Goal: Task Accomplishment & Management: Complete application form

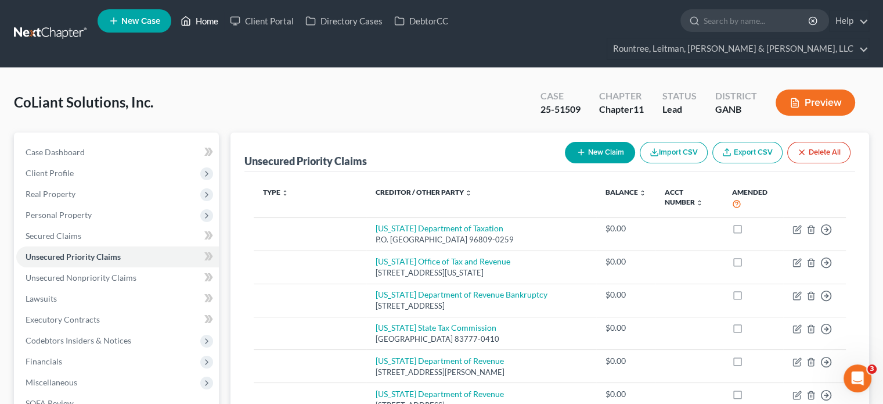
click at [217, 23] on link "Home" at bounding box center [199, 20] width 49 height 21
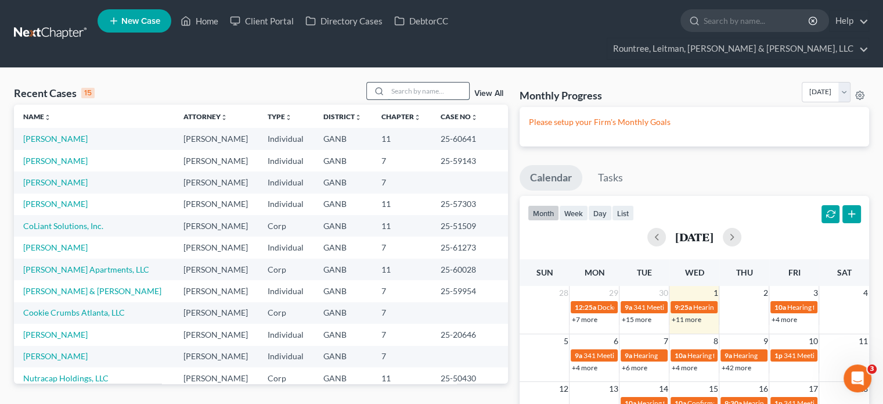
click at [425, 82] on input "search" at bounding box center [428, 90] width 81 height 17
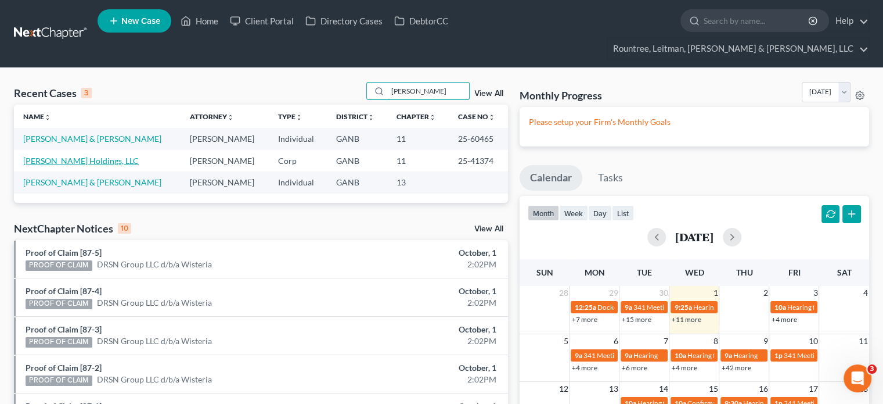
type input "[PERSON_NAME]"
click at [44, 156] on link "[PERSON_NAME] Holdings, LLC" at bounding box center [81, 161] width 116 height 10
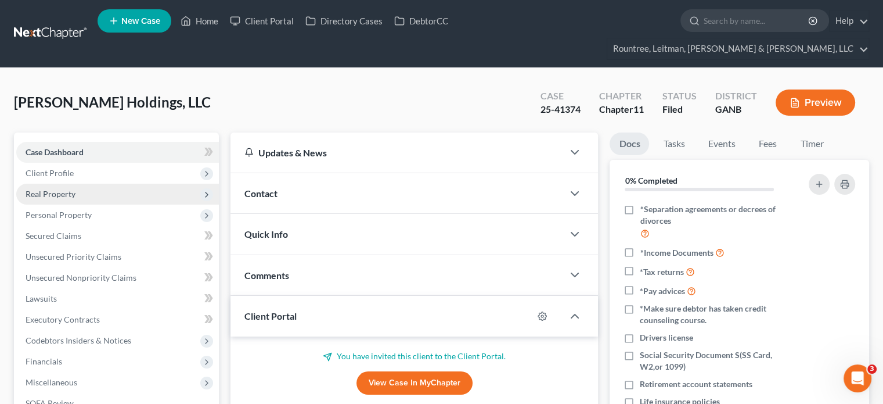
click at [53, 189] on span "Real Property" at bounding box center [51, 194] width 50 height 10
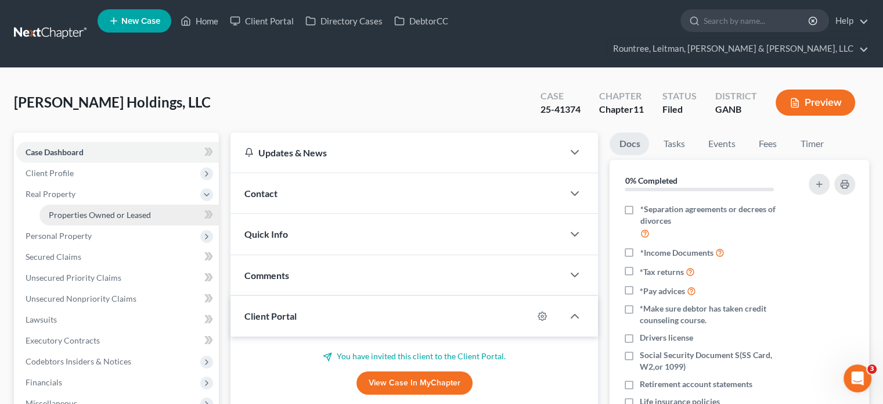
click at [77, 210] on span "Properties Owned or Leased" at bounding box center [100, 215] width 102 height 10
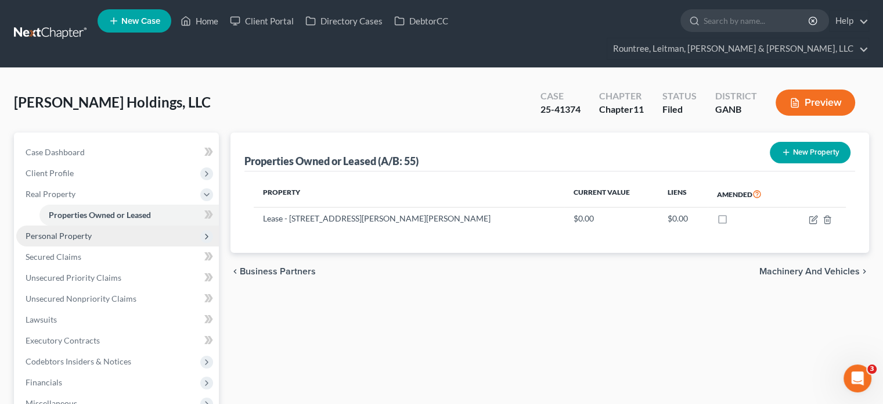
click at [70, 230] on span "Personal Property" at bounding box center [59, 235] width 66 height 10
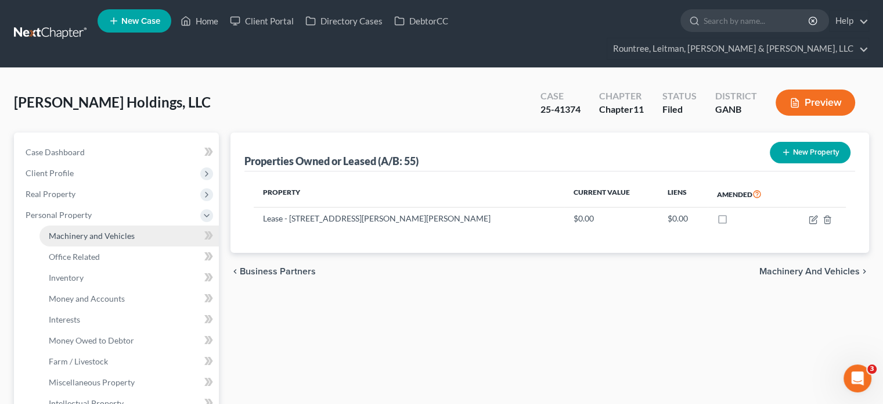
click at [84, 230] on span "Machinery and Vehicles" at bounding box center [92, 235] width 86 height 10
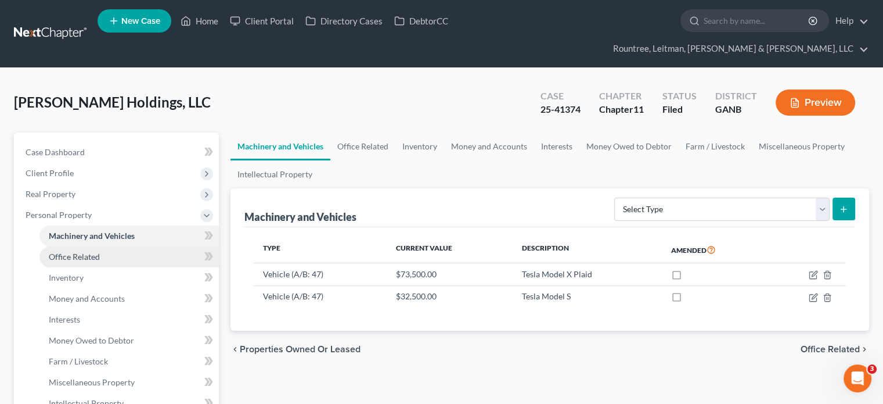
click at [80, 246] on link "Office Related" at bounding box center [128, 256] width 179 height 21
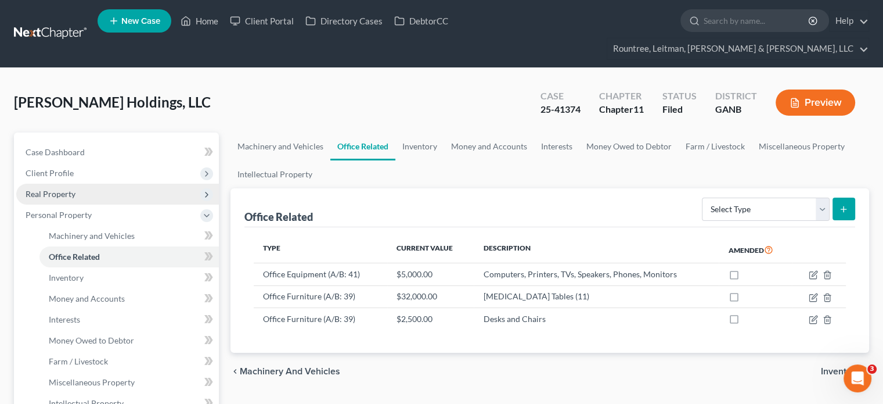
click at [52, 189] on span "Real Property" at bounding box center [51, 194] width 50 height 10
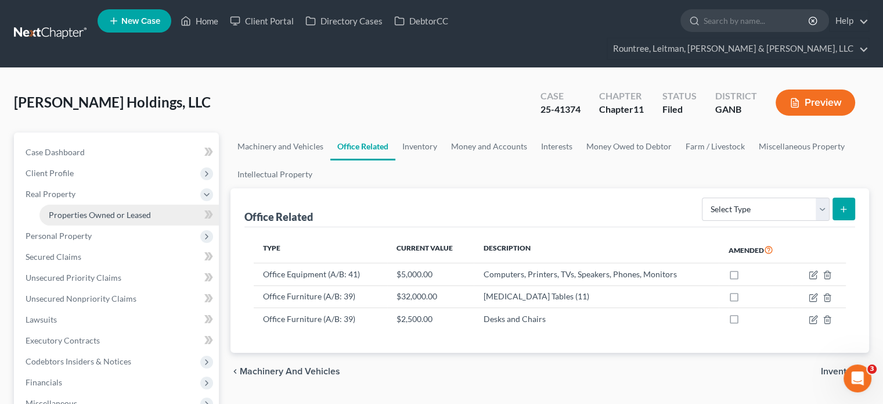
click at [94, 210] on span "Properties Owned or Leased" at bounding box center [100, 215] width 102 height 10
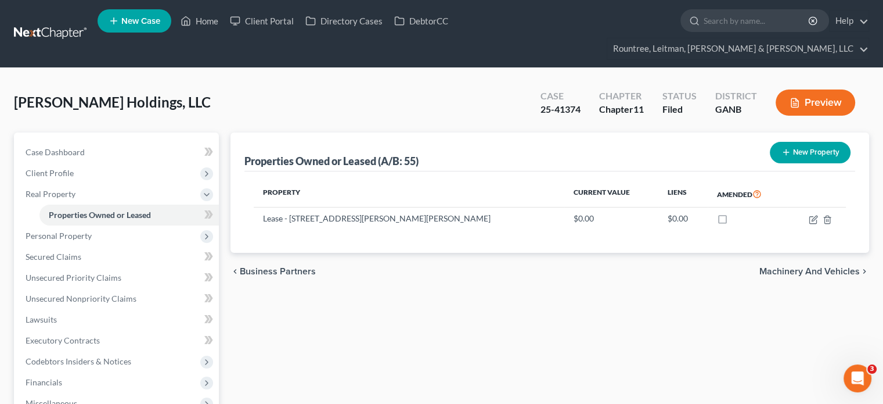
click at [807, 142] on button "New Property" at bounding box center [810, 152] width 81 height 21
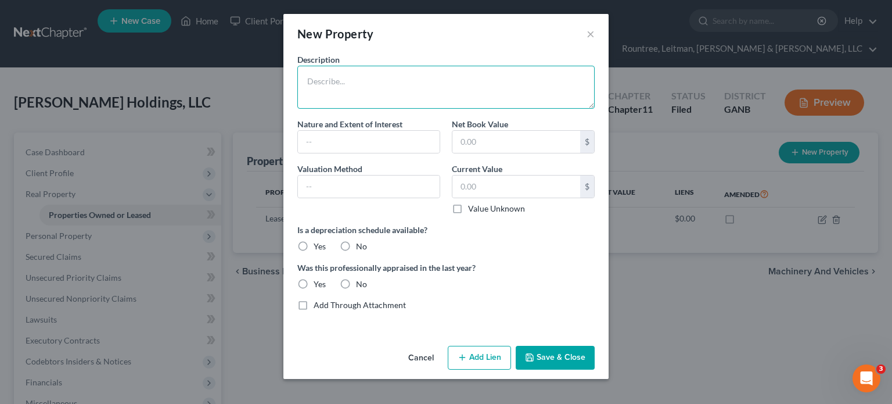
click at [358, 72] on textarea at bounding box center [445, 87] width 297 height 43
click at [327, 80] on textarea "Lease [STREET_ADDRESS]" at bounding box center [445, 87] width 297 height 43
type textarea "Lease - [STREET_ADDRESS]"
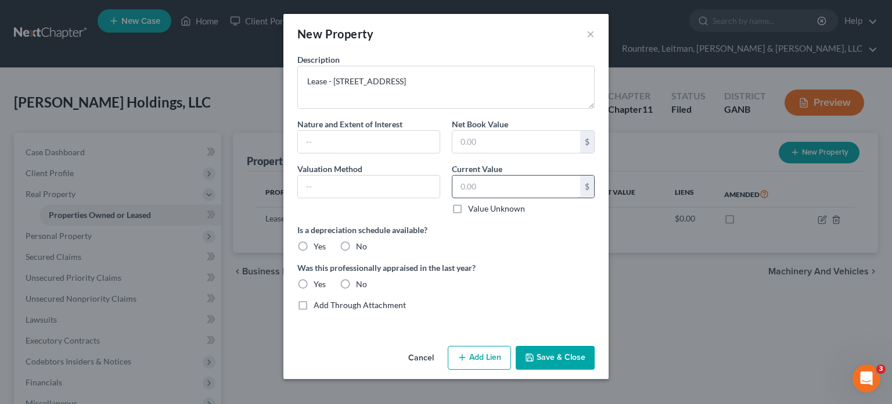
click at [512, 180] on input "text" at bounding box center [516, 186] width 128 height 22
type input "0.00"
click at [356, 242] on label "No" at bounding box center [361, 246] width 11 height 12
click at [361, 242] on input "No" at bounding box center [365, 244] width 8 height 8
radio input "true"
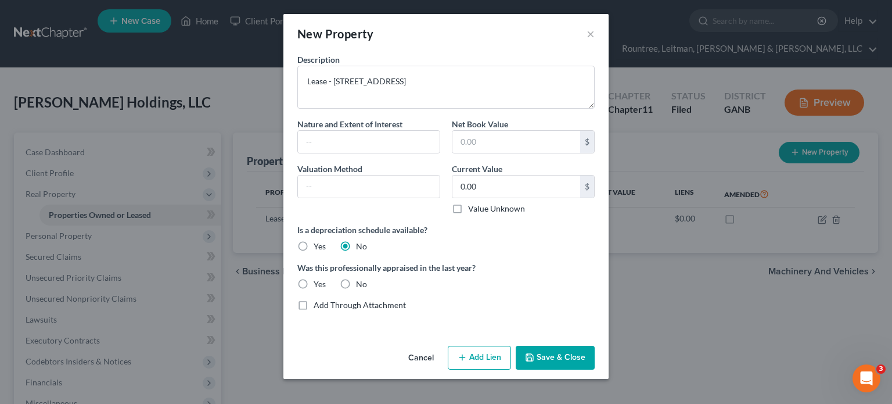
click at [356, 282] on label "No" at bounding box center [361, 284] width 11 height 12
click at [361, 282] on input "No" at bounding box center [365, 282] width 8 height 8
radio input "true"
click at [518, 139] on input "text" at bounding box center [516, 142] width 128 height 22
type input "0.00"
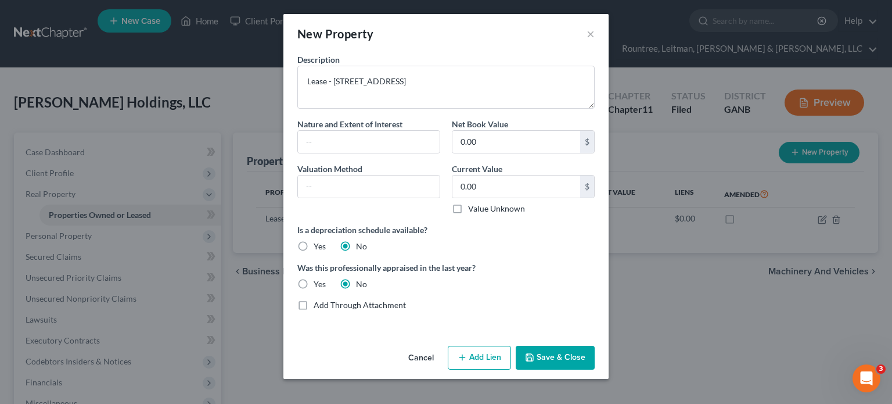
click at [557, 354] on button "Save & Close" at bounding box center [555, 357] width 79 height 24
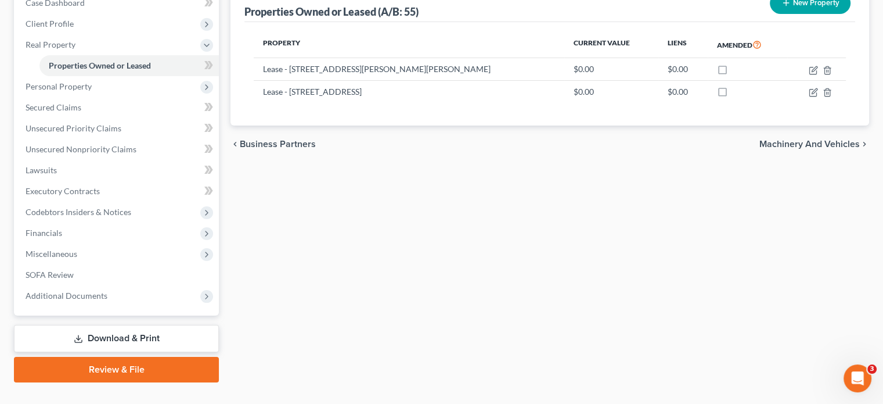
scroll to position [150, 0]
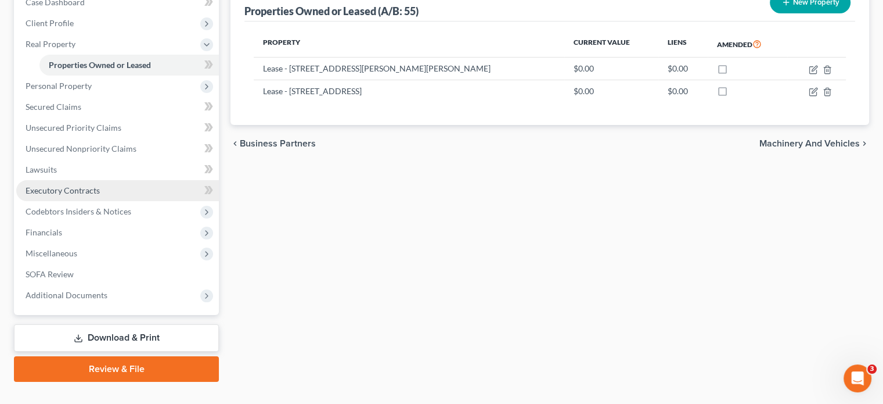
click at [56, 180] on link "Executory Contracts" at bounding box center [117, 190] width 203 height 21
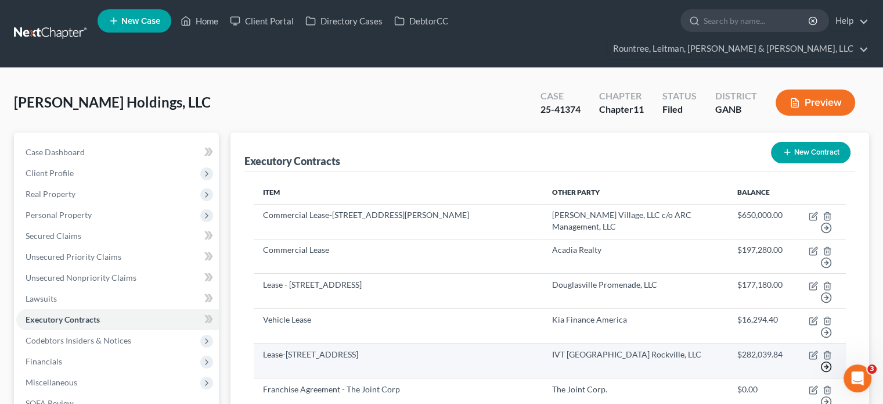
click at [828, 361] on icon "button" at bounding box center [826, 367] width 12 height 12
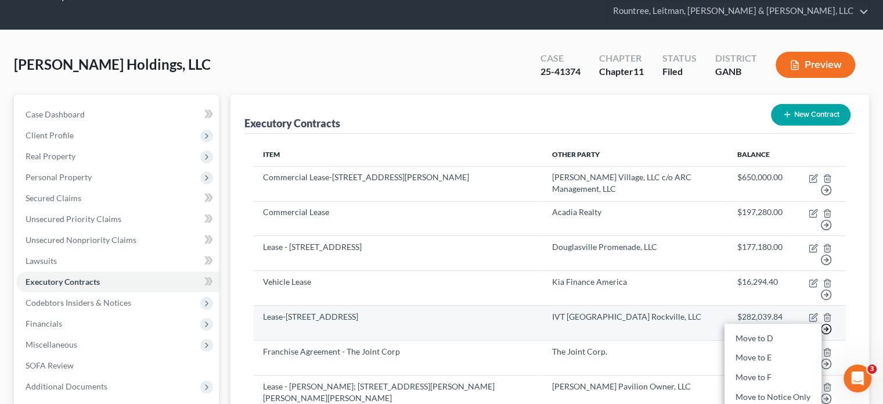
scroll to position [58, 0]
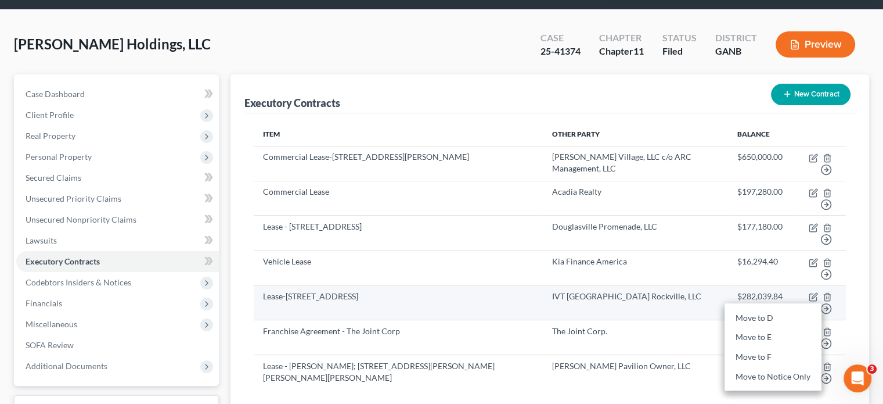
click at [342, 285] on td "Lease-[STREET_ADDRESS]" at bounding box center [398, 302] width 289 height 35
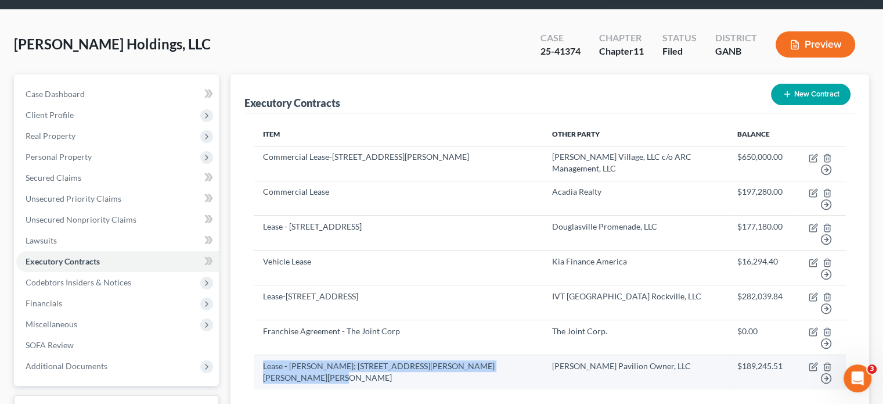
drag, startPoint x: 265, startPoint y: 343, endPoint x: 307, endPoint y: 357, distance: 44.6
click at [307, 357] on td "Lease - [PERSON_NAME]; [STREET_ADDRESS][PERSON_NAME][PERSON_NAME][PERSON_NAME]" at bounding box center [398, 371] width 289 height 34
copy td "Lease - [PERSON_NAME]; [STREET_ADDRESS][PERSON_NAME][PERSON_NAME][PERSON_NAME]"
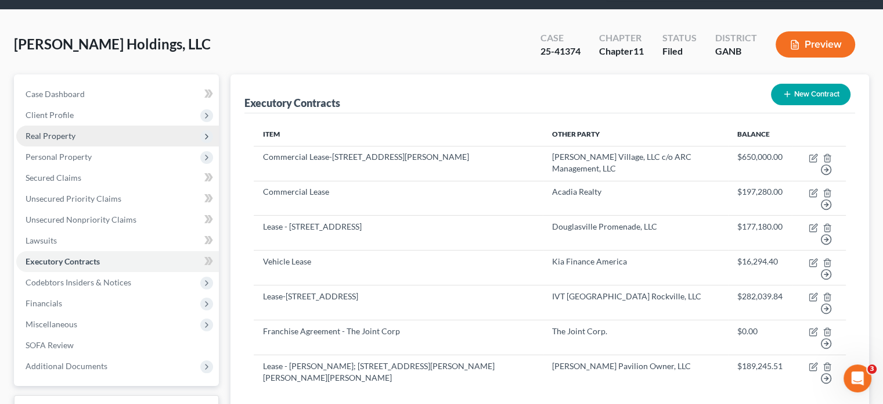
click at [56, 131] on span "Real Property" at bounding box center [51, 136] width 50 height 10
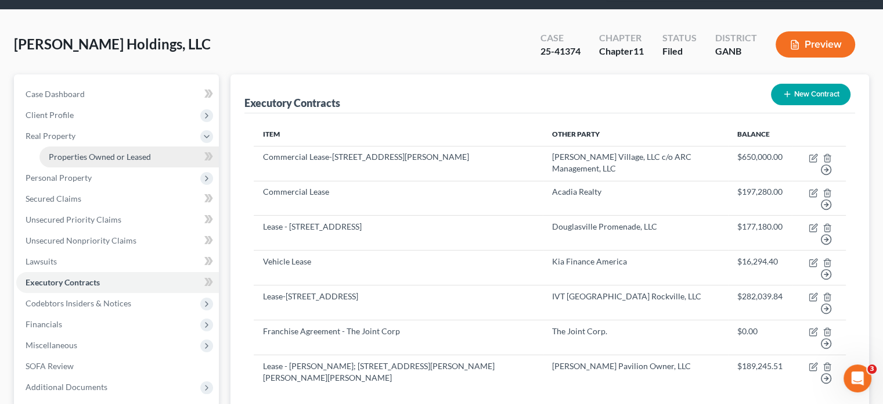
click at [90, 152] on span "Properties Owned or Leased" at bounding box center [100, 157] width 102 height 10
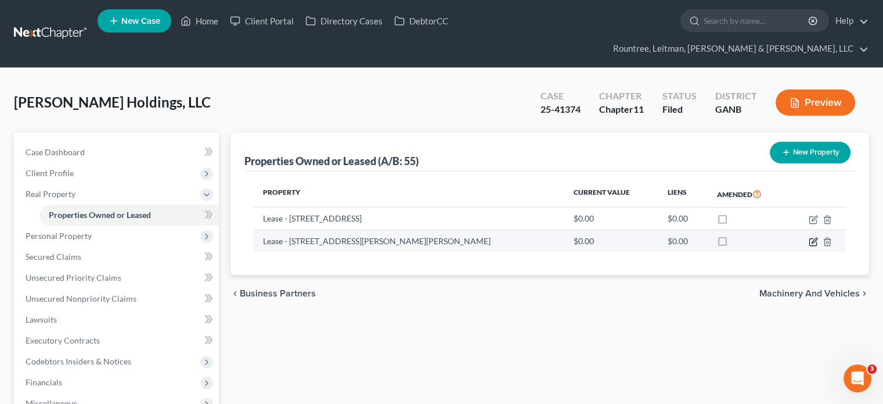
click at [813, 237] on icon "button" at bounding box center [813, 241] width 9 height 9
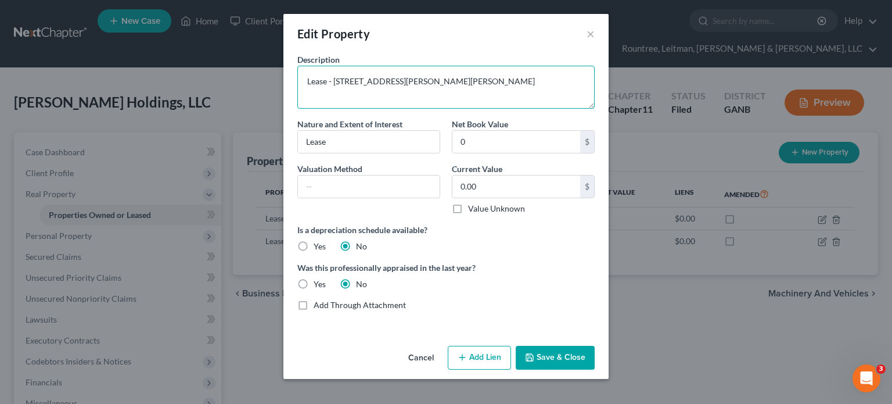
drag, startPoint x: 334, startPoint y: 78, endPoint x: 621, endPoint y: 76, distance: 286.2
click at [621, 76] on div "Edit Property × Description Lease - [STREET_ADDRESS][PERSON_NAME][PERSON_NAME] …" at bounding box center [446, 202] width 892 height 404
paste textarea "Lease - [PERSON_NAME]; [STREET_ADDRESS][PERSON_NAME][PERSON_NAME][PERSON_NAME]"
drag, startPoint x: 333, startPoint y: 82, endPoint x: 42, endPoint y: 74, distance: 291.6
click at [46, 78] on div "Edit Property × Description Lease - Lease - [PERSON_NAME]; [STREET_ADDRESS][PER…" at bounding box center [446, 202] width 892 height 404
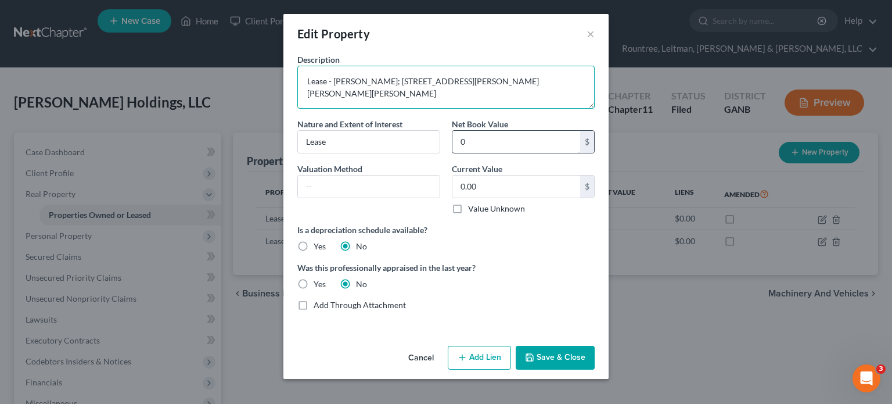
type textarea "Lease - [PERSON_NAME]; [STREET_ADDRESS][PERSON_NAME][PERSON_NAME][PERSON_NAME]"
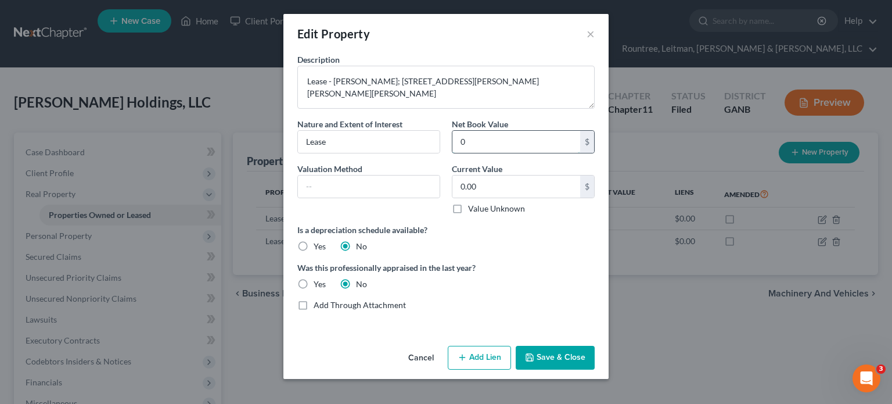
click at [485, 139] on input "0" at bounding box center [516, 142] width 128 height 22
type input "0.00"
click at [583, 359] on button "Save & Close" at bounding box center [555, 357] width 79 height 24
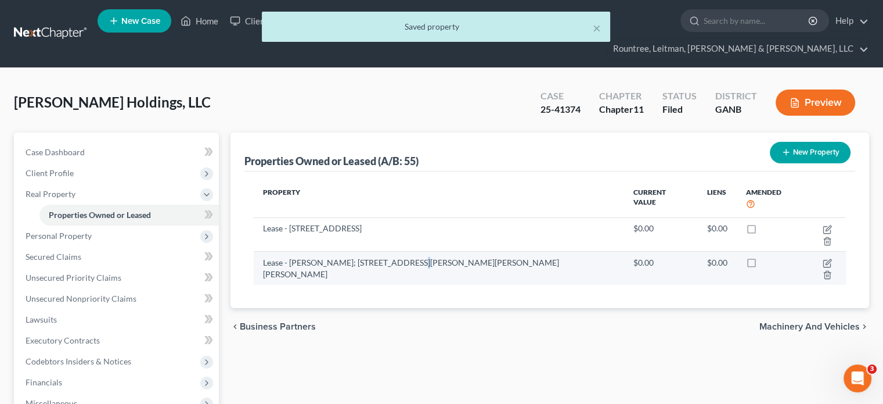
drag, startPoint x: 401, startPoint y: 218, endPoint x: 520, endPoint y: 222, distance: 119.1
click at [400, 251] on td "Lease - [PERSON_NAME]; [STREET_ADDRESS][PERSON_NAME][PERSON_NAME][PERSON_NAME]" at bounding box center [439, 268] width 370 height 34
click at [823, 258] on icon "button" at bounding box center [827, 262] width 9 height 9
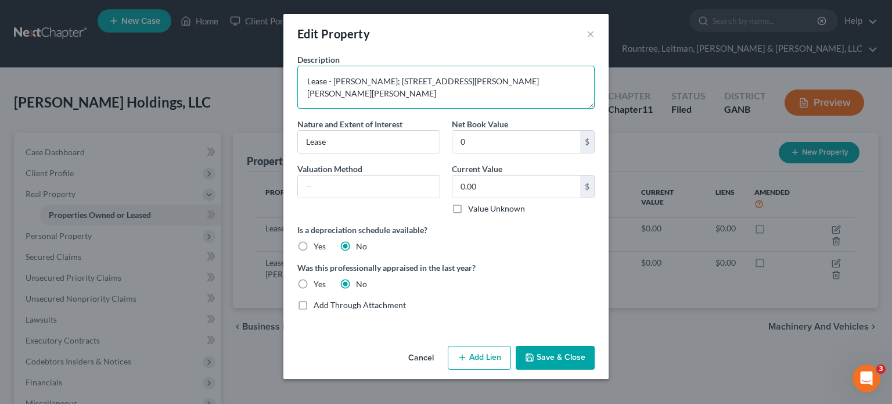
drag, startPoint x: 442, startPoint y: 81, endPoint x: 501, endPoint y: 91, distance: 60.1
click at [442, 81] on textarea "Lease - [PERSON_NAME]; [STREET_ADDRESS][PERSON_NAME][PERSON_NAME][PERSON_NAME]" at bounding box center [445, 87] width 297 height 43
type textarea "Lease - [PERSON_NAME]; [STREET_ADDRESS][PERSON_NAME][PERSON_NAME]"
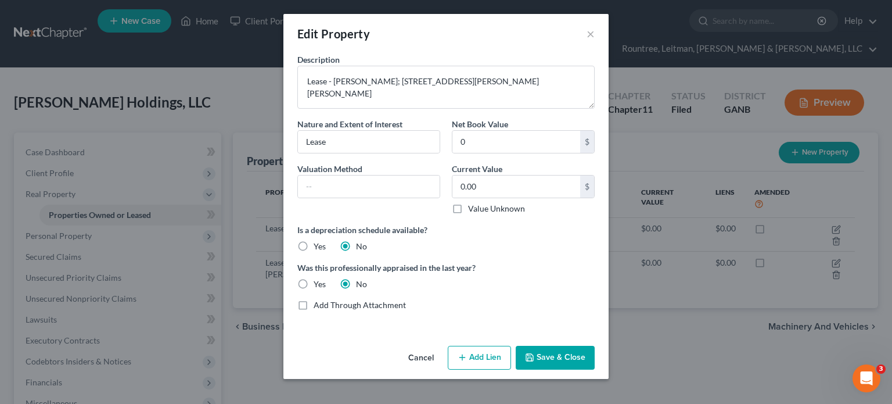
click at [557, 360] on button "Save & Close" at bounding box center [555, 357] width 79 height 24
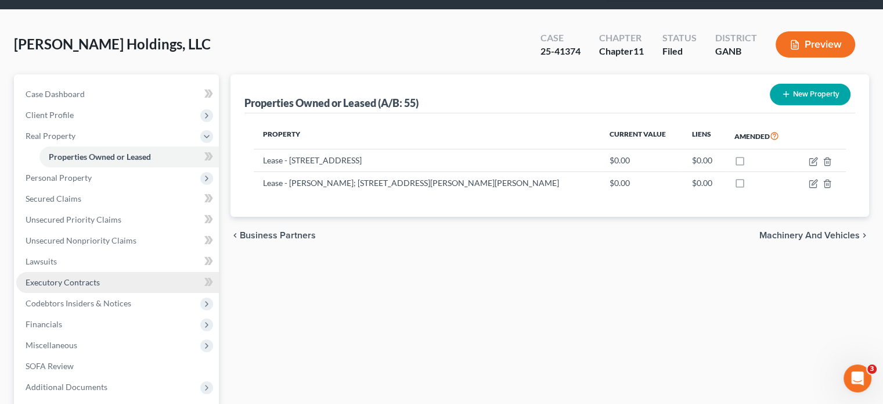
click at [64, 277] on span "Executory Contracts" at bounding box center [63, 282] width 74 height 10
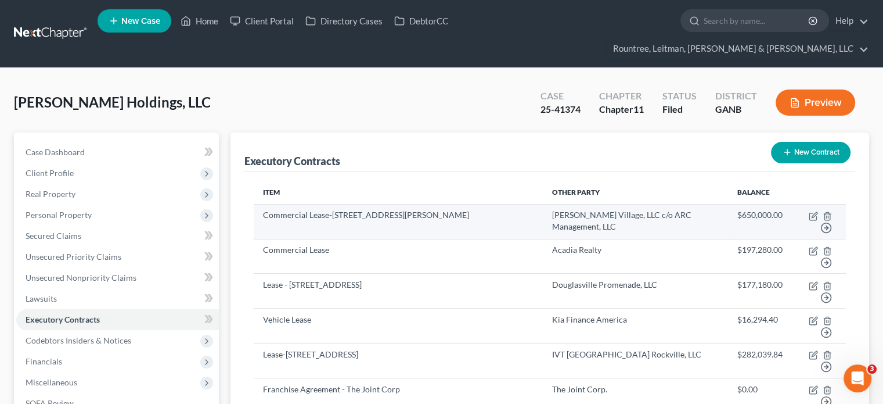
drag, startPoint x: 260, startPoint y: 194, endPoint x: 314, endPoint y: 210, distance: 55.7
click at [314, 210] on td "Commercial Lease-[STREET_ADDRESS][PERSON_NAME]" at bounding box center [398, 221] width 289 height 35
copy td "Commercial Lease-[STREET_ADDRESS][PERSON_NAME]"
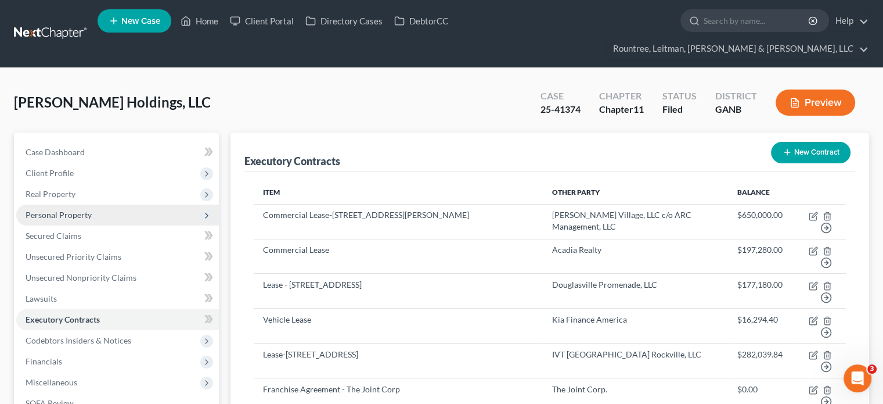
click at [53, 210] on span "Personal Property" at bounding box center [59, 215] width 66 height 10
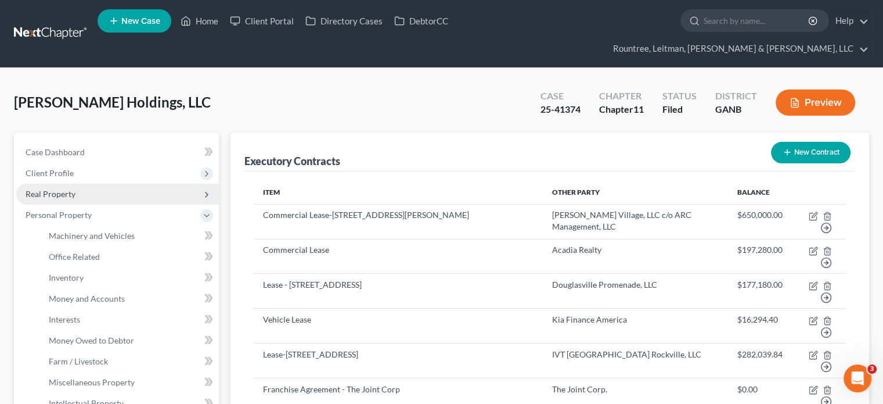
click at [66, 183] on span "Real Property" at bounding box center [117, 193] width 203 height 21
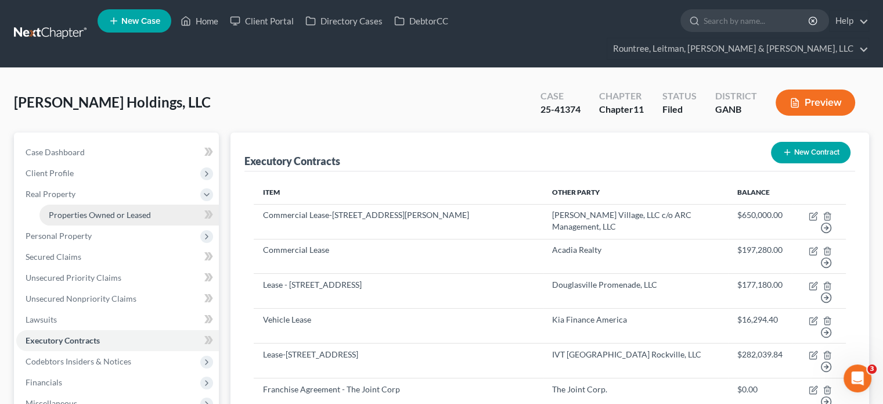
click at [76, 210] on span "Properties Owned or Leased" at bounding box center [100, 215] width 102 height 10
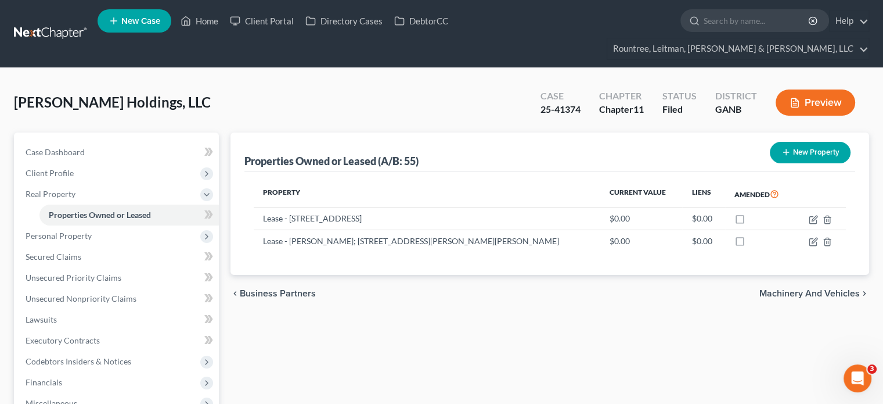
click at [790, 142] on button "New Property" at bounding box center [810, 152] width 81 height 21
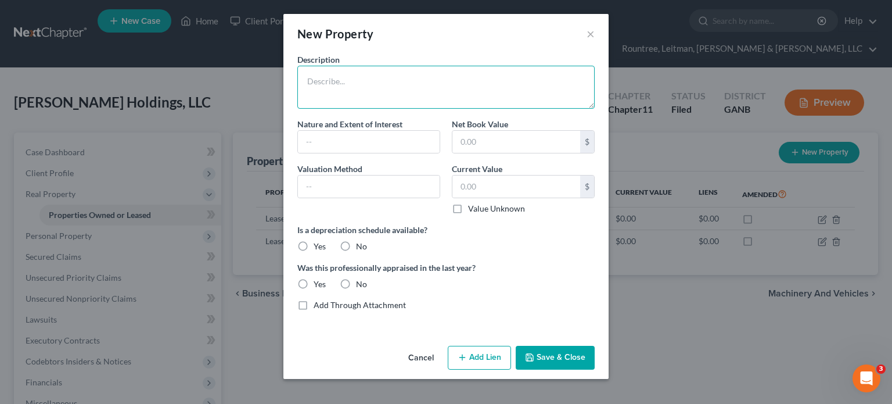
click at [357, 90] on textarea at bounding box center [445, 87] width 297 height 43
paste textarea "Commercial Lease-[STREET_ADDRESS][PERSON_NAME]"
type textarea "Commercial Lease-[STREET_ADDRESS][PERSON_NAME]"
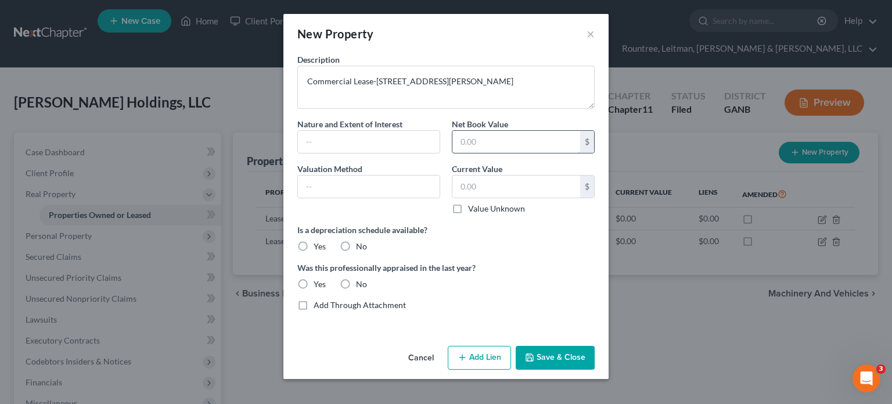
click at [513, 148] on input "text" at bounding box center [516, 142] width 128 height 22
type input "0.00"
click at [356, 242] on label "No" at bounding box center [361, 246] width 11 height 12
click at [361, 242] on input "No" at bounding box center [365, 244] width 8 height 8
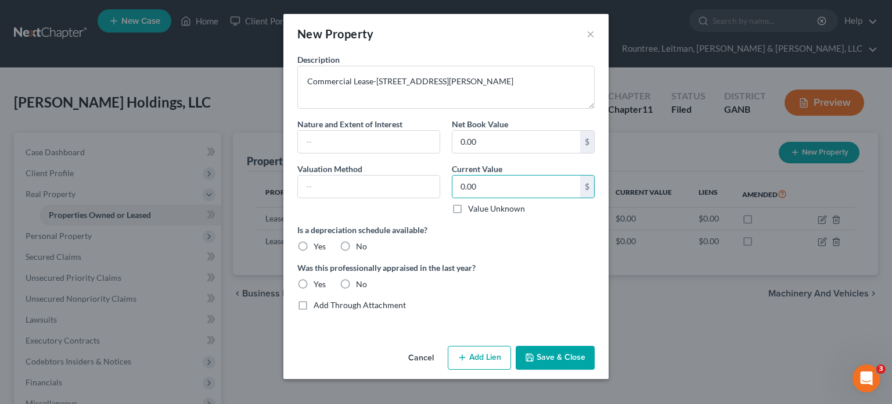
radio input "true"
click at [356, 278] on label "No" at bounding box center [361, 284] width 11 height 12
click at [361, 278] on input "No" at bounding box center [365, 282] width 8 height 8
radio input "true"
click at [561, 355] on button "Save & Close" at bounding box center [555, 357] width 79 height 24
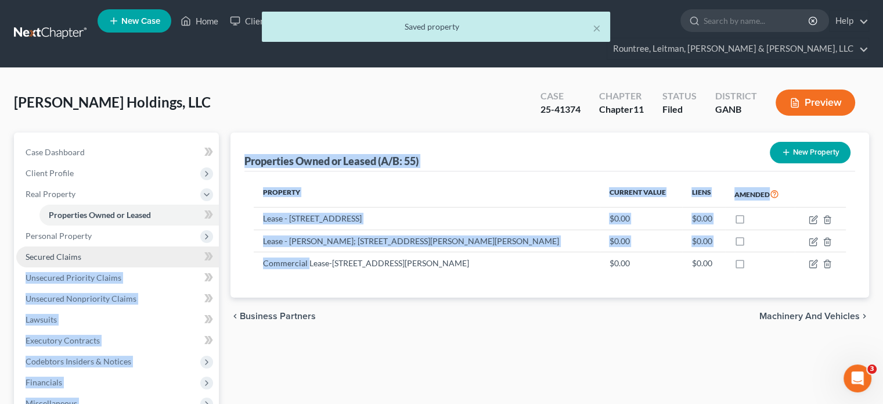
drag, startPoint x: 308, startPoint y: 240, endPoint x: 175, endPoint y: 239, distance: 133.5
click at [175, 239] on div "Petition Navigation Case Dashboard Payments Invoices Payments Payments Credit R…" at bounding box center [441, 331] width 867 height 399
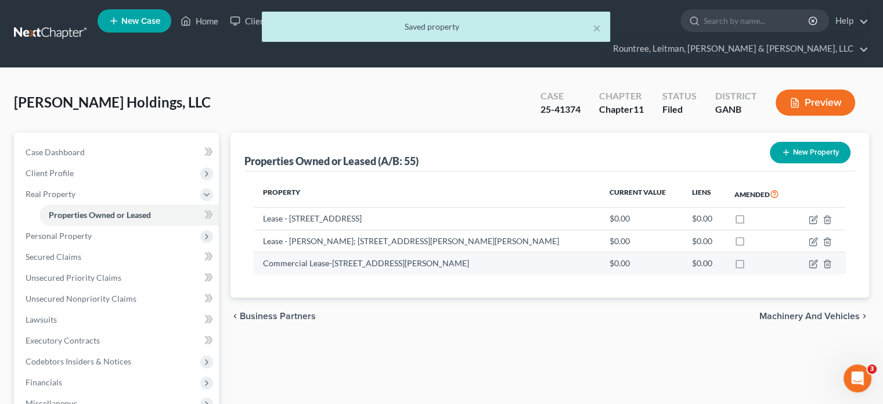
click at [808, 252] on td at bounding box center [820, 263] width 51 height 22
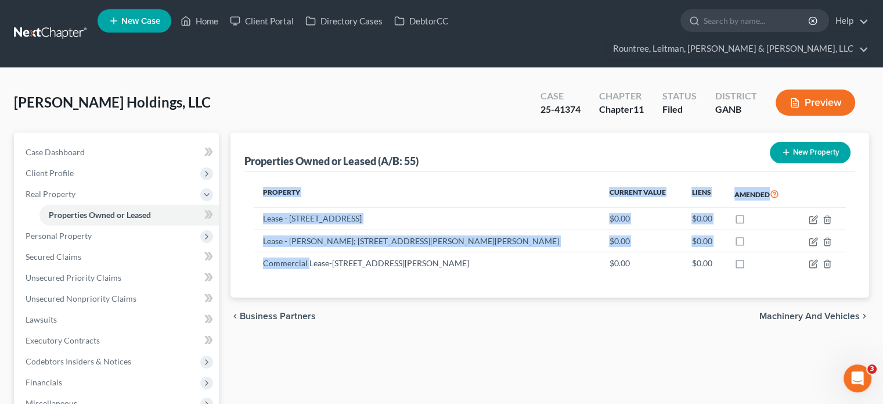
drag, startPoint x: 307, startPoint y: 242, endPoint x: 237, endPoint y: 242, distance: 70.3
click at [237, 242] on div "Properties Owned or Leased (A/B: 55) New Property Property Current Value Liens …" at bounding box center [549, 214] width 639 height 165
click at [303, 252] on td "Commercial Lease-[STREET_ADDRESS][PERSON_NAME]" at bounding box center [427, 263] width 346 height 22
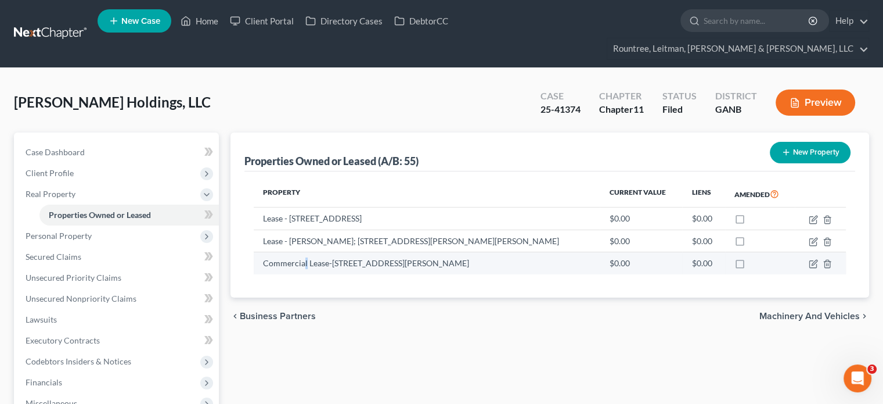
click at [307, 252] on td "Commercial Lease-[STREET_ADDRESS][PERSON_NAME]" at bounding box center [427, 263] width 346 height 22
drag, startPoint x: 309, startPoint y: 240, endPoint x: 265, endPoint y: 242, distance: 43.6
click at [265, 252] on td "Commercial Lease-[STREET_ADDRESS][PERSON_NAME]" at bounding box center [427, 263] width 346 height 22
click at [809, 261] on icon "button" at bounding box center [812, 264] width 7 height 7
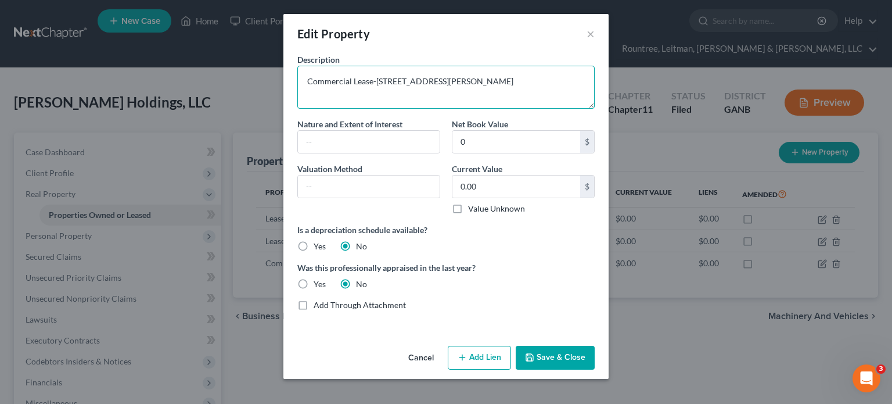
drag, startPoint x: 353, startPoint y: 78, endPoint x: 265, endPoint y: 81, distance: 87.7
click at [265, 81] on div "Edit Property × Description Commercial Lease-[STREET_ADDRESS][PERSON_NAME] Natu…" at bounding box center [446, 202] width 892 height 404
type textarea "Lease-[STREET_ADDRESS][PERSON_NAME]"
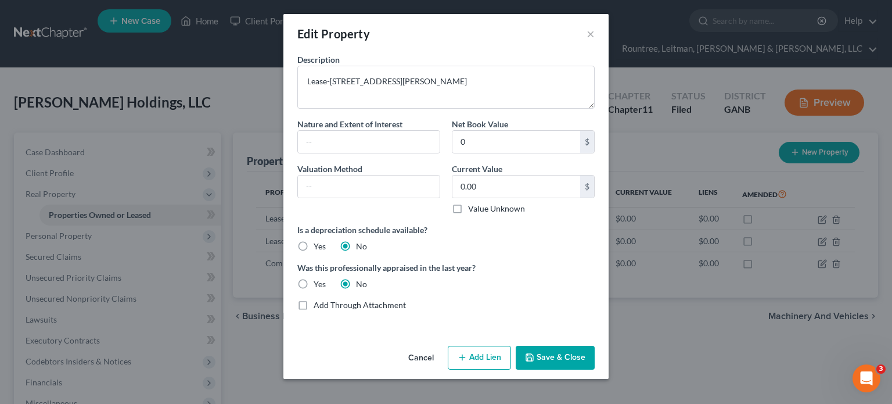
click at [541, 352] on button "Save & Close" at bounding box center [555, 357] width 79 height 24
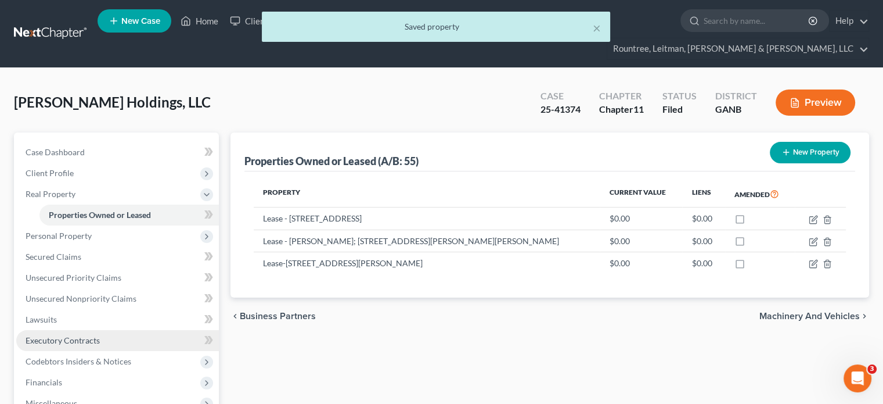
click at [70, 335] on span "Executory Contracts" at bounding box center [63, 340] width 74 height 10
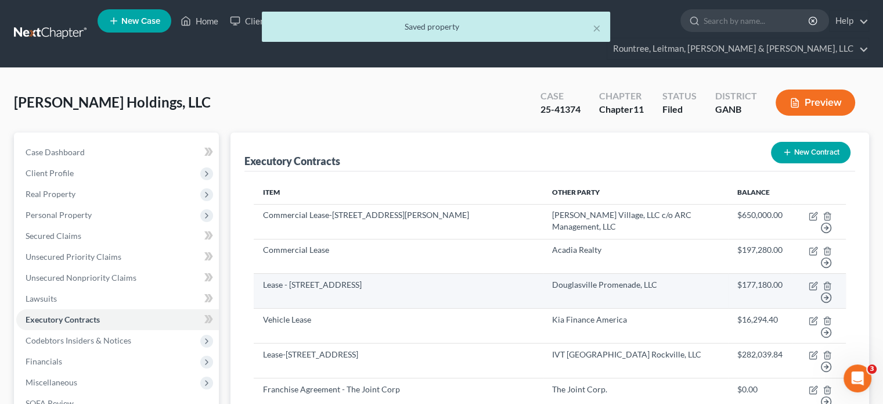
scroll to position [58, 0]
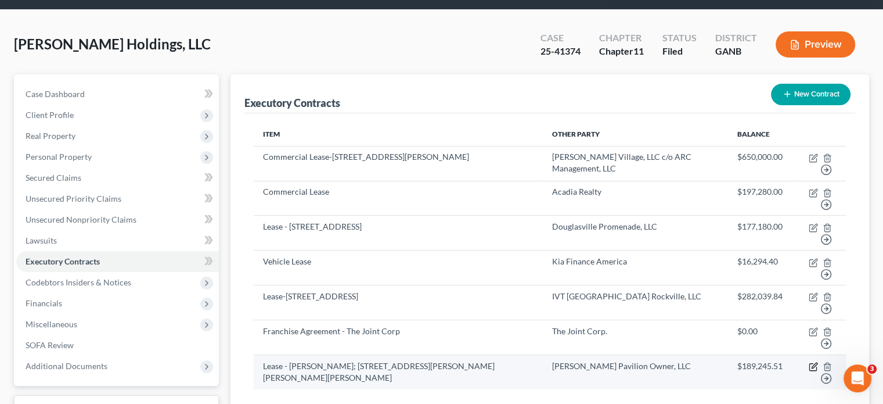
click at [810, 362] on icon "button" at bounding box center [813, 366] width 9 height 9
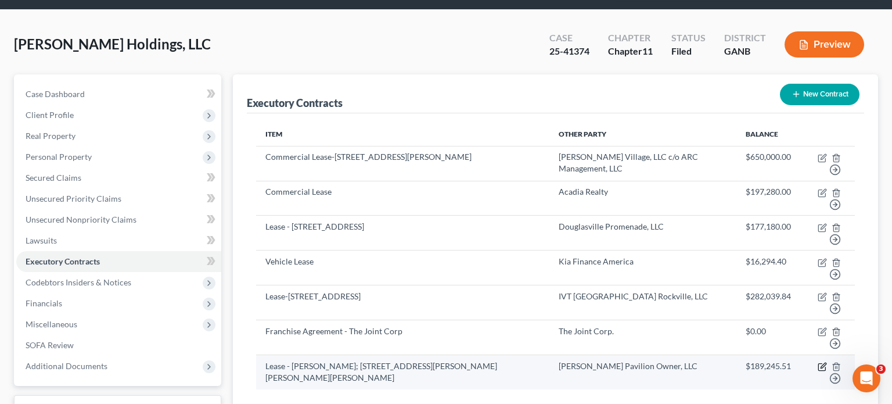
select select "3"
select select "35"
select select "0"
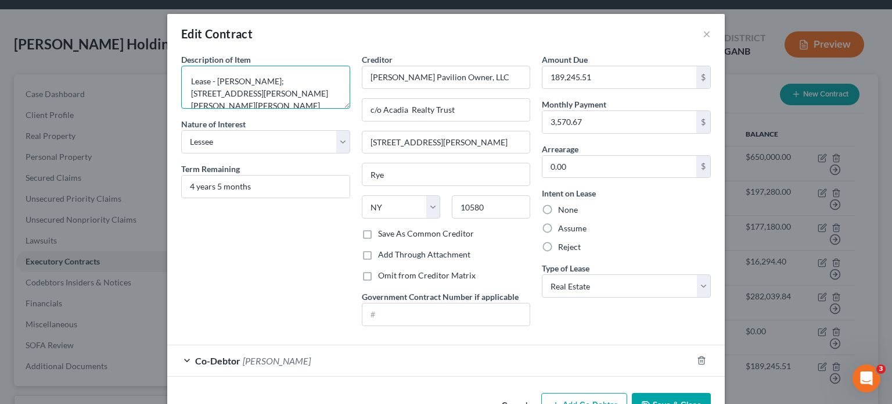
click at [325, 81] on textarea "Lease - [PERSON_NAME]; [STREET_ADDRESS][PERSON_NAME][PERSON_NAME][PERSON_NAME]" at bounding box center [265, 87] width 169 height 43
type textarea "Lease - [PERSON_NAME]; [STREET_ADDRESS][PERSON_NAME][PERSON_NAME]"
click at [678, 397] on button "Save & Close" at bounding box center [671, 404] width 79 height 24
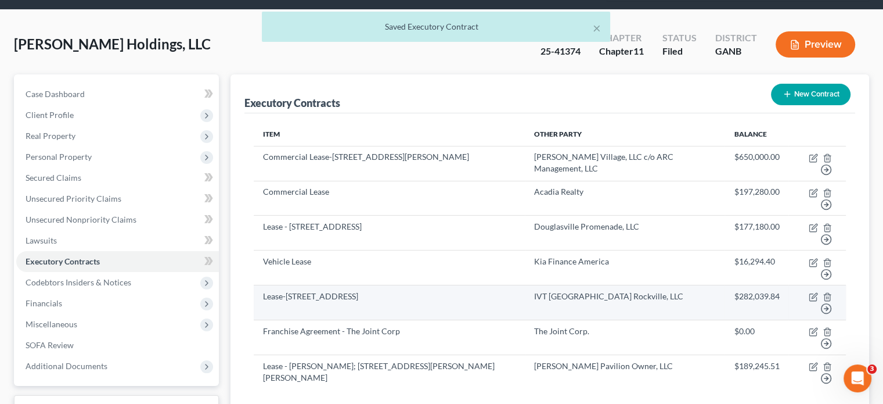
click at [298, 285] on td "Lease-[STREET_ADDRESS]" at bounding box center [389, 302] width 271 height 35
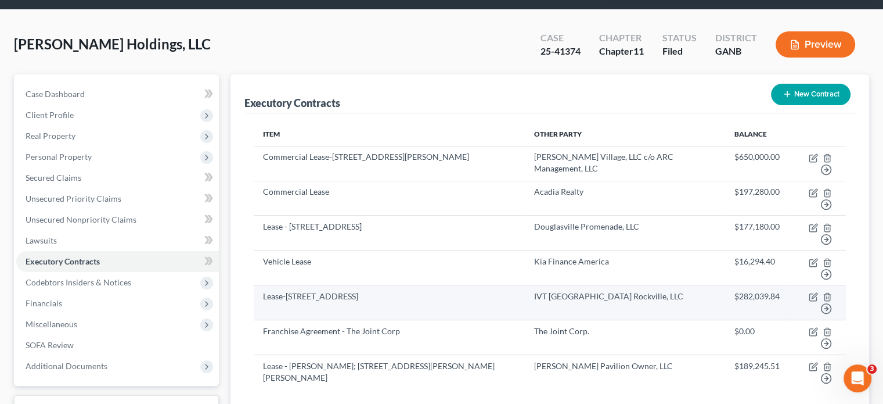
drag, startPoint x: 261, startPoint y: 273, endPoint x: 459, endPoint y: 275, distance: 198.6
click at [459, 285] on td "Lease-[STREET_ADDRESS]" at bounding box center [389, 302] width 271 height 35
copy td "Lease-[STREET_ADDRESS]"
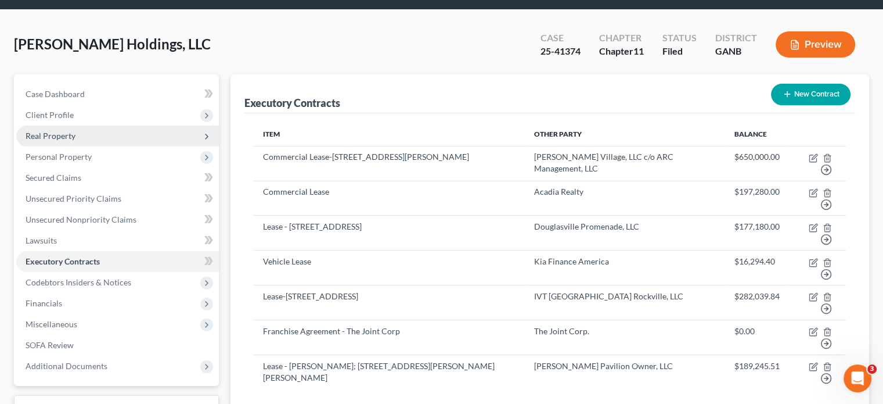
click at [55, 131] on span "Real Property" at bounding box center [51, 136] width 50 height 10
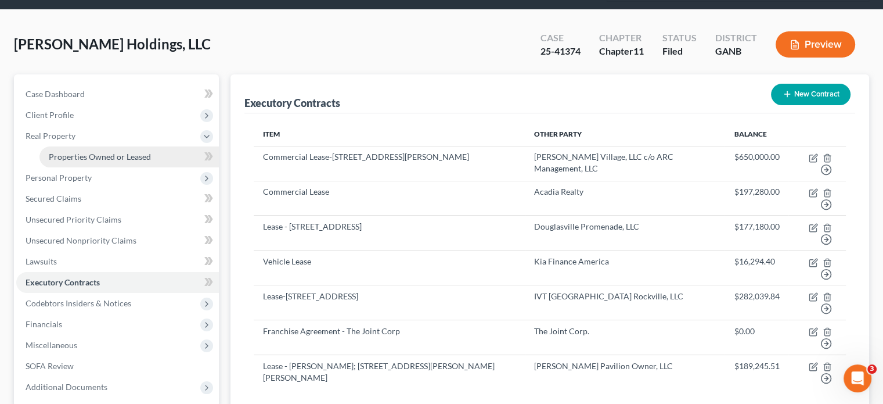
click at [64, 152] on span "Properties Owned or Leased" at bounding box center [100, 157] width 102 height 10
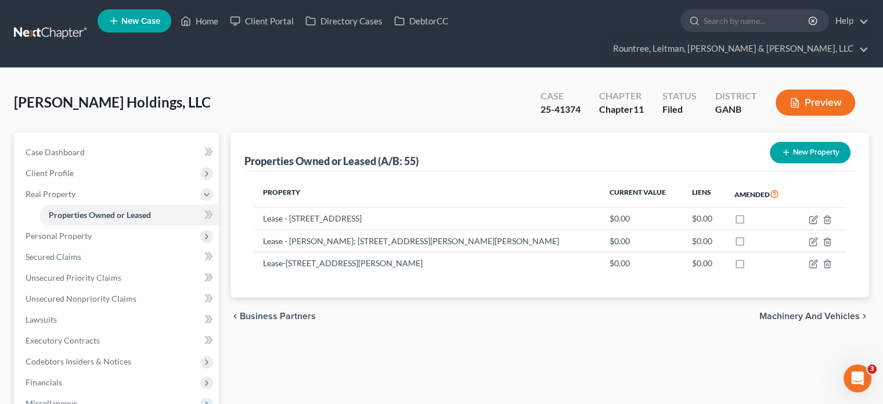
click at [791, 142] on button "New Property" at bounding box center [810, 152] width 81 height 21
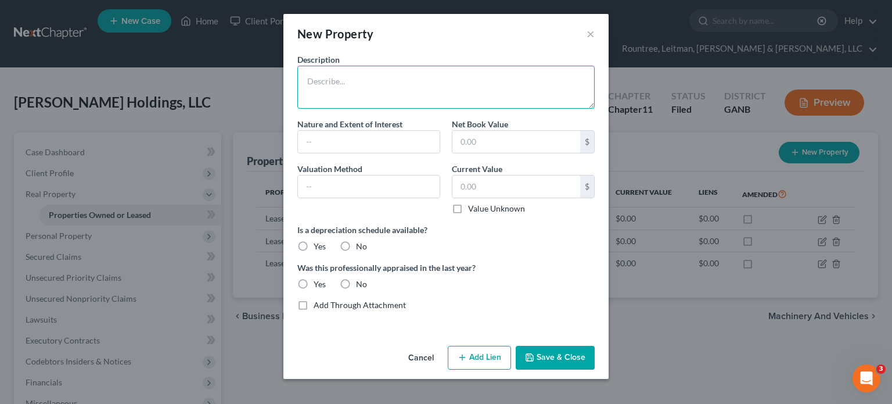
click at [377, 84] on textarea at bounding box center [445, 87] width 297 height 43
paste textarea "Lease-[STREET_ADDRESS]"
type textarea "Lease-[STREET_ADDRESS]"
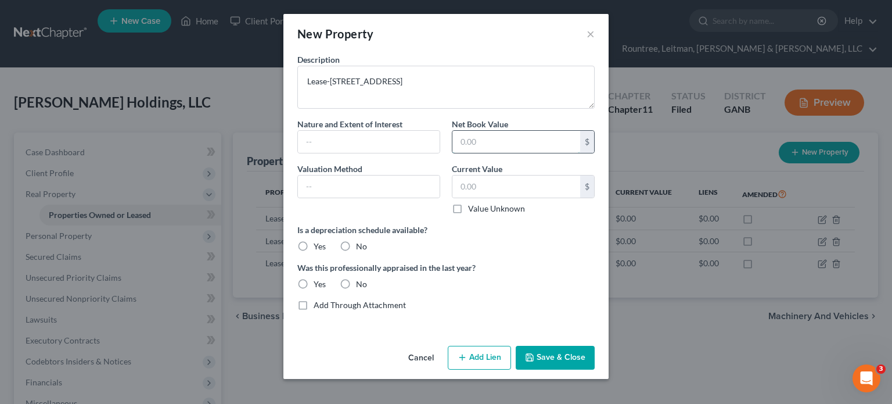
click at [478, 141] on input "text" at bounding box center [516, 142] width 128 height 22
type input "0.00"
click at [509, 181] on input "text" at bounding box center [516, 186] width 128 height 22
type input "0.00"
click at [356, 243] on label "No" at bounding box center [361, 246] width 11 height 12
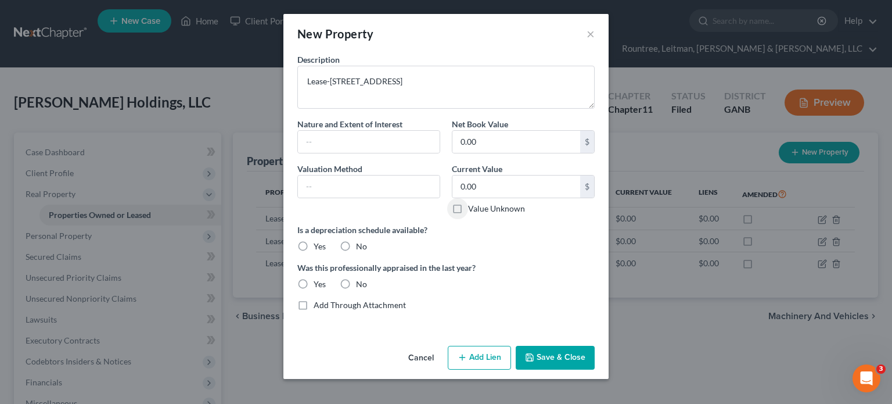
click at [361, 243] on input "No" at bounding box center [365, 244] width 8 height 8
radio input "true"
click at [356, 279] on label "No" at bounding box center [361, 284] width 11 height 12
click at [361, 279] on input "No" at bounding box center [365, 282] width 8 height 8
radio input "true"
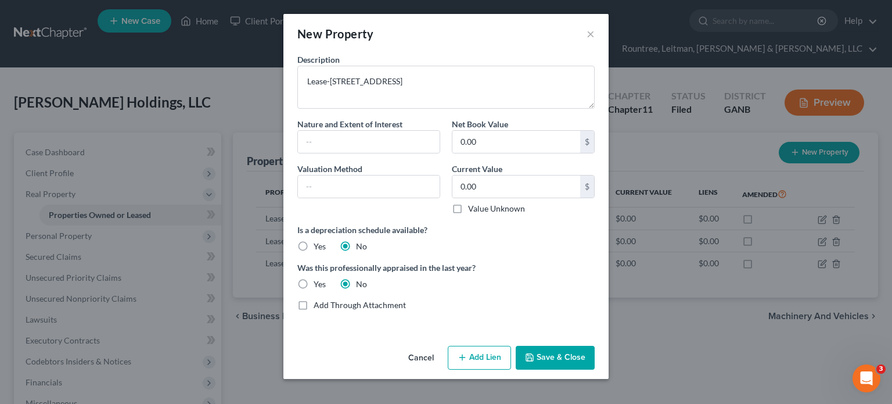
click at [559, 345] on button "Save & Close" at bounding box center [555, 357] width 79 height 24
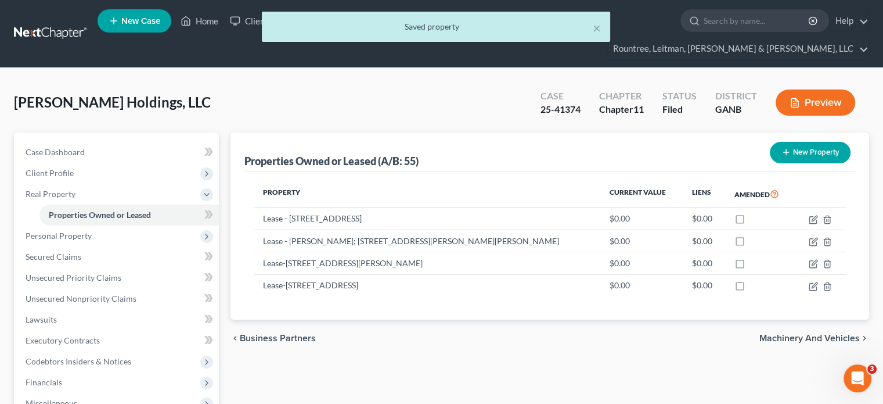
click at [509, 319] on div "chevron_left Business Partners Machinery and Vehicles chevron_right" at bounding box center [549, 337] width 639 height 37
click at [69, 230] on span "Personal Property" at bounding box center [59, 235] width 66 height 10
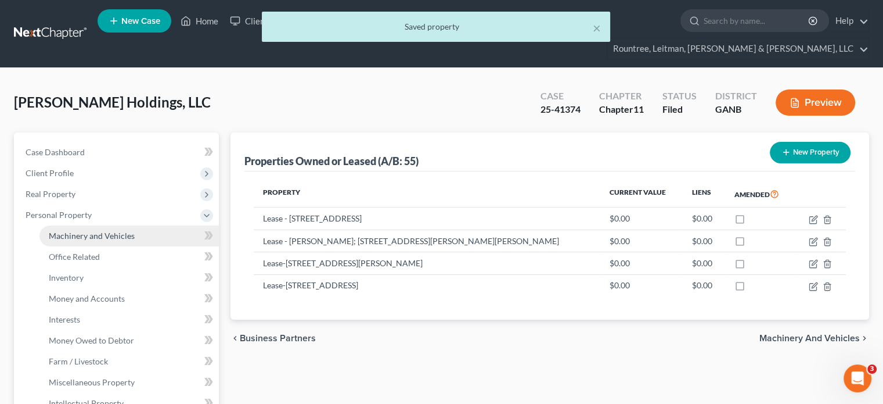
click at [95, 230] on span "Machinery and Vehicles" at bounding box center [92, 235] width 86 height 10
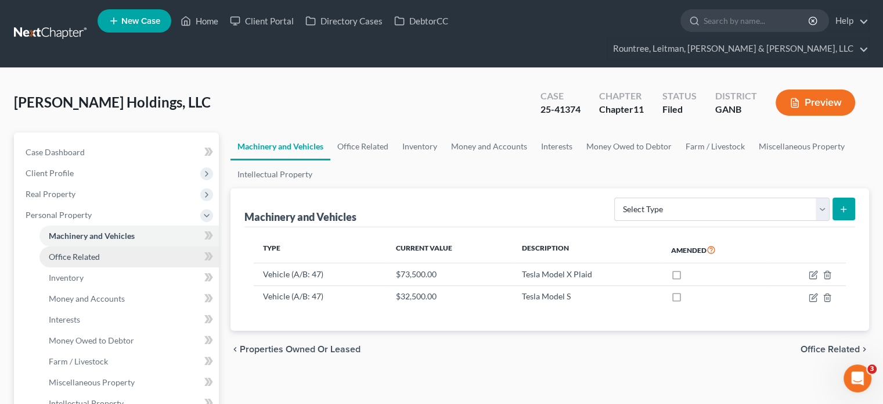
click at [79, 246] on link "Office Related" at bounding box center [128, 256] width 179 height 21
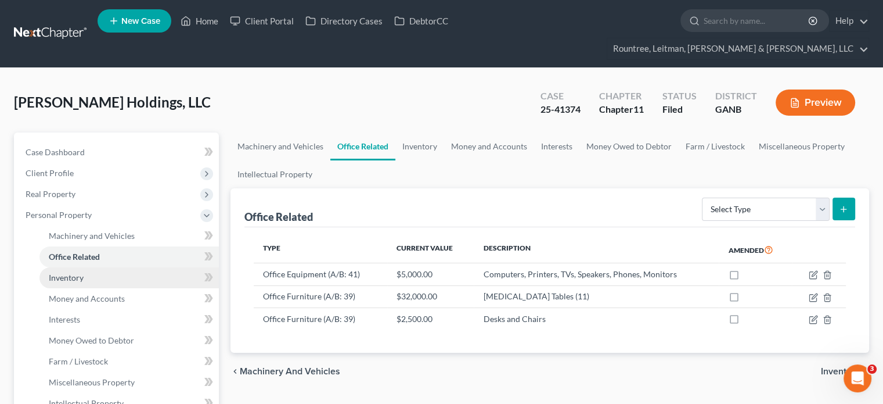
click at [65, 272] on span "Inventory" at bounding box center [66, 277] width 35 height 10
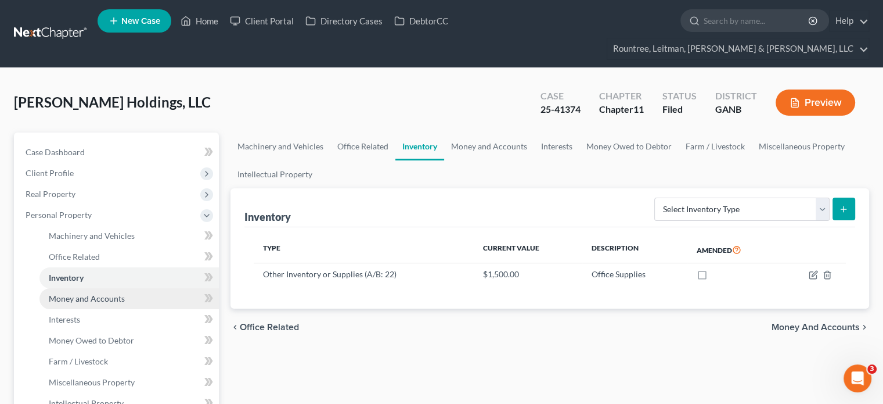
click at [67, 293] on span "Money and Accounts" at bounding box center [87, 298] width 76 height 10
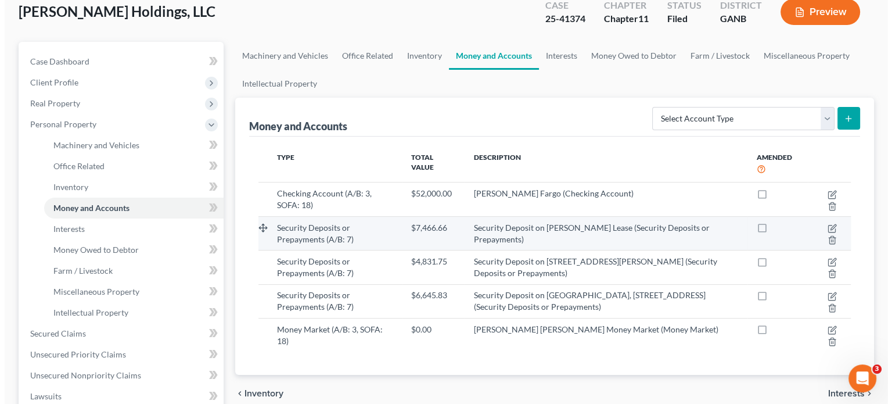
scroll to position [116, 0]
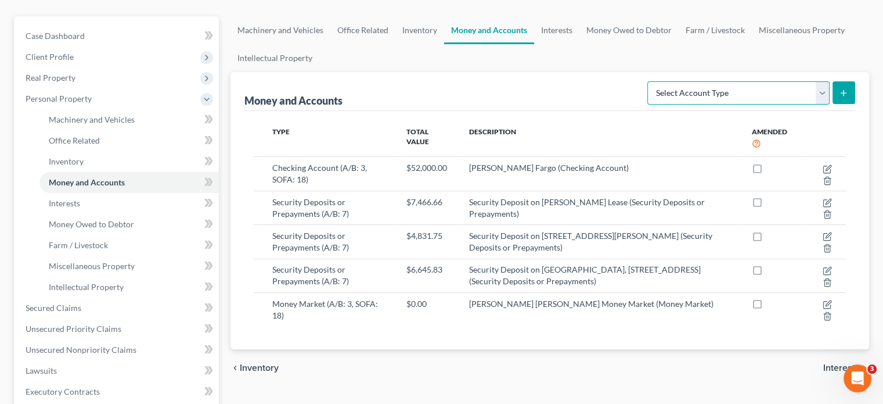
click at [823, 81] on select "Select Account Type Brokerage (A/B: 3, SOFA: 18) Cash on Hand (A/B: 2) Certific…" at bounding box center [738, 92] width 182 height 23
select select "security_deposits"
click at [649, 81] on select "Select Account Type Brokerage (A/B: 3, SOFA: 18) Cash on Hand (A/B: 2) Certific…" at bounding box center [738, 92] width 182 height 23
click at [841, 88] on icon "submit" at bounding box center [843, 92] width 9 height 9
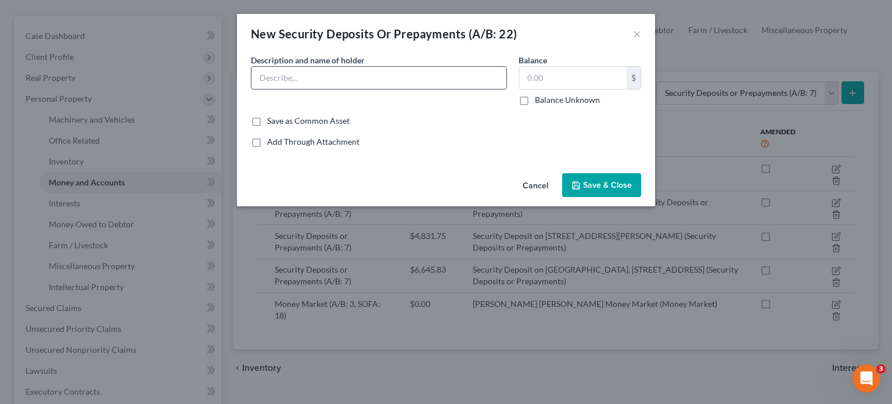
click at [311, 75] on input "text" at bounding box center [378, 78] width 255 height 22
click at [358, 81] on input "Security Deposit on" at bounding box center [378, 78] width 255 height 22
type input "Security Deposit on Douglasville Promenade - [STREET_ADDRESS]"
click at [570, 68] on input "text" at bounding box center [572, 78] width 107 height 22
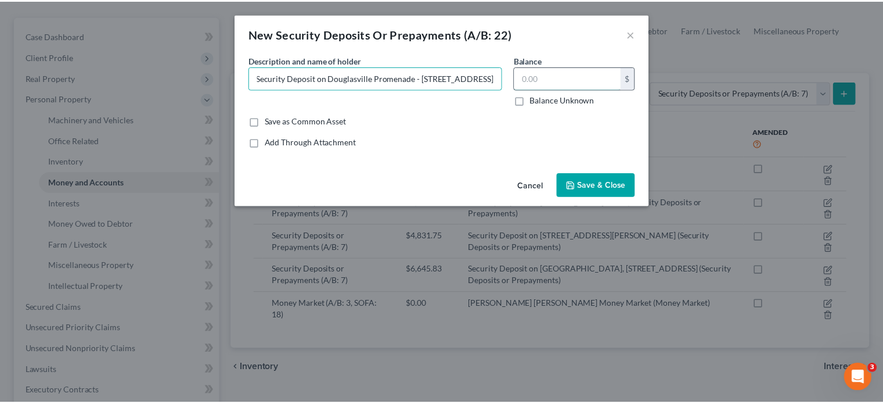
scroll to position [0, 0]
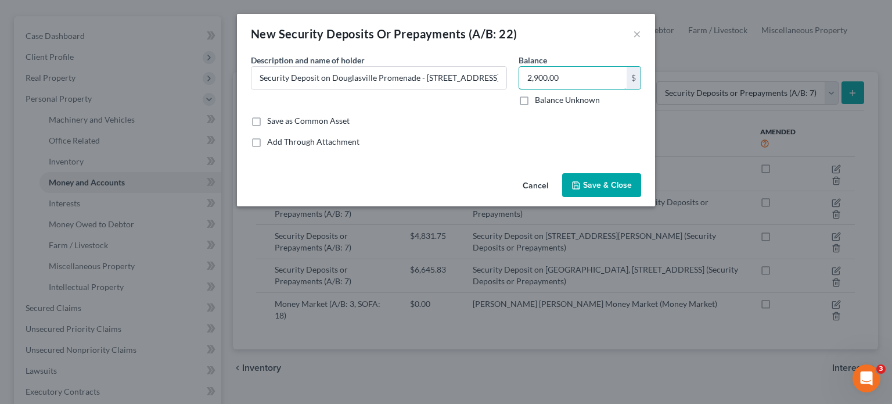
type input "2,900.00"
click at [593, 178] on button "Save & Close" at bounding box center [601, 185] width 79 height 24
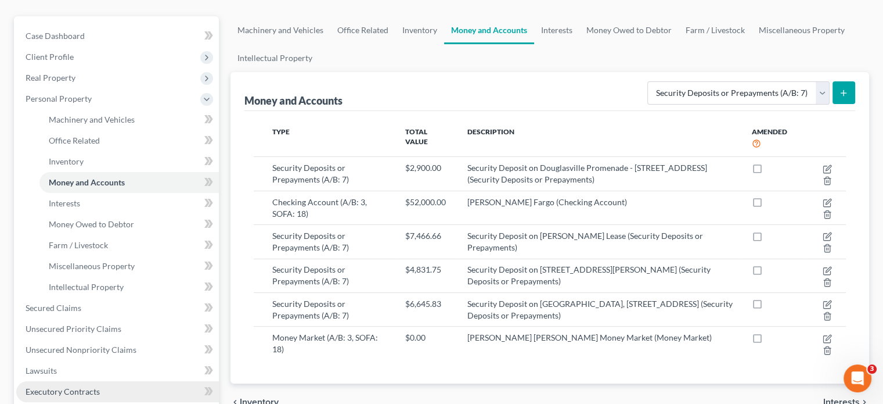
drag, startPoint x: 55, startPoint y: 369, endPoint x: 74, endPoint y: 359, distance: 20.8
click at [55, 386] on span "Executory Contracts" at bounding box center [63, 391] width 74 height 10
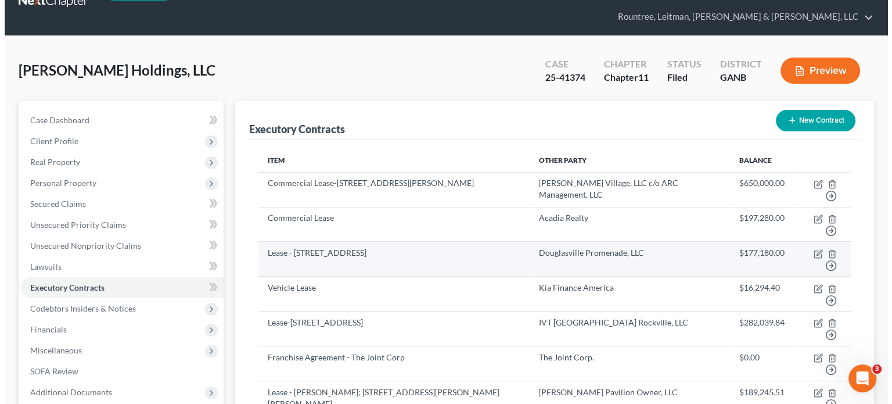
scroll to position [58, 0]
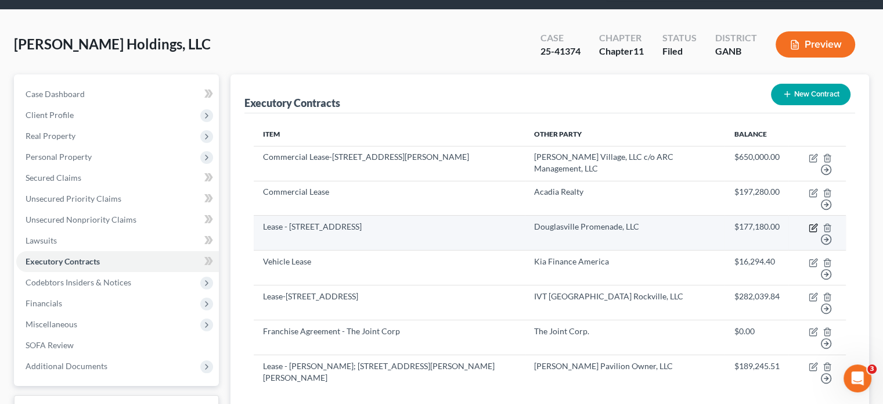
click at [813, 223] on icon "button" at bounding box center [813, 227] width 9 height 9
select select "2"
select select "10"
select select "0"
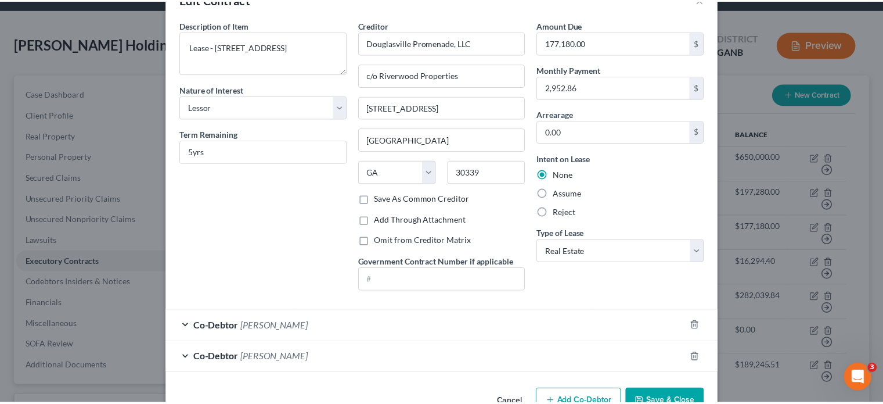
scroll to position [66, 0]
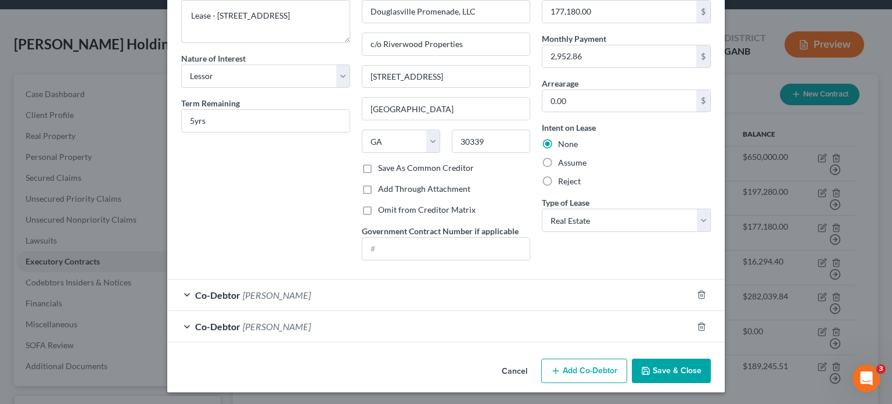
click at [659, 369] on button "Save & Close" at bounding box center [671, 370] width 79 height 24
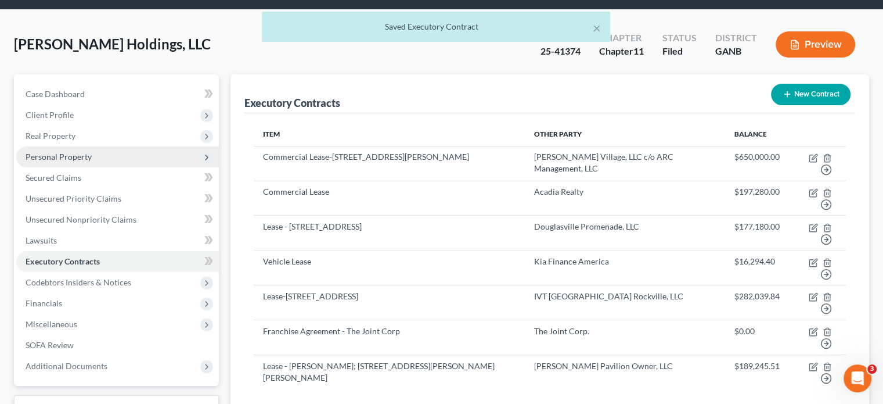
click at [51, 152] on span "Personal Property" at bounding box center [59, 157] width 66 height 10
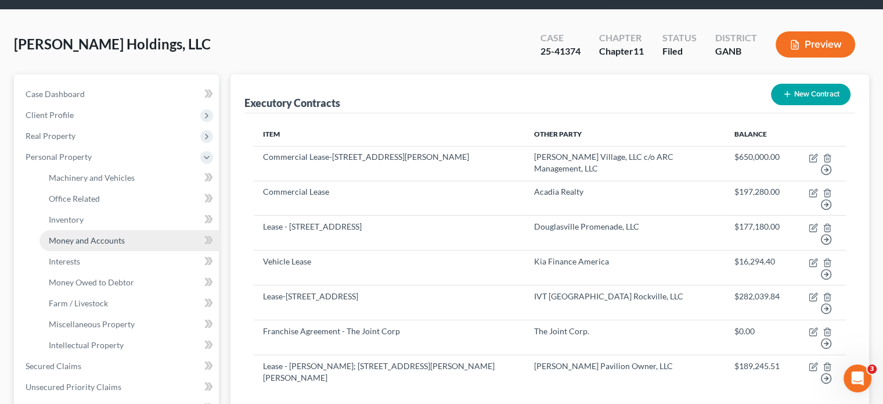
click at [71, 235] on span "Money and Accounts" at bounding box center [87, 240] width 76 height 10
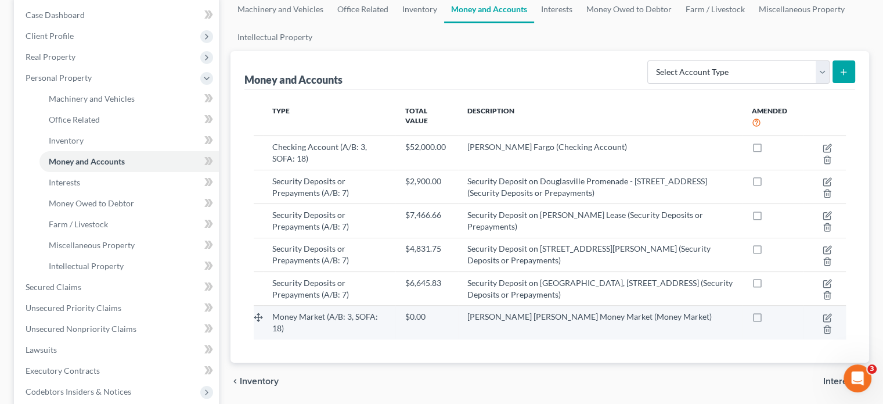
scroll to position [116, 0]
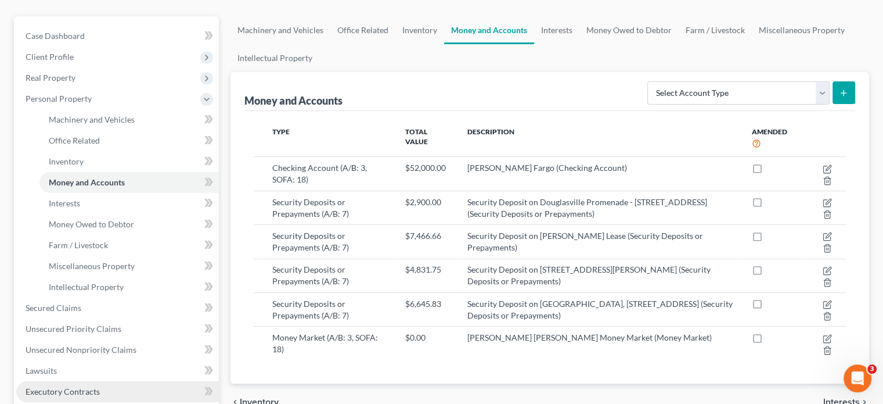
click at [75, 386] on span "Executory Contracts" at bounding box center [63, 391] width 74 height 10
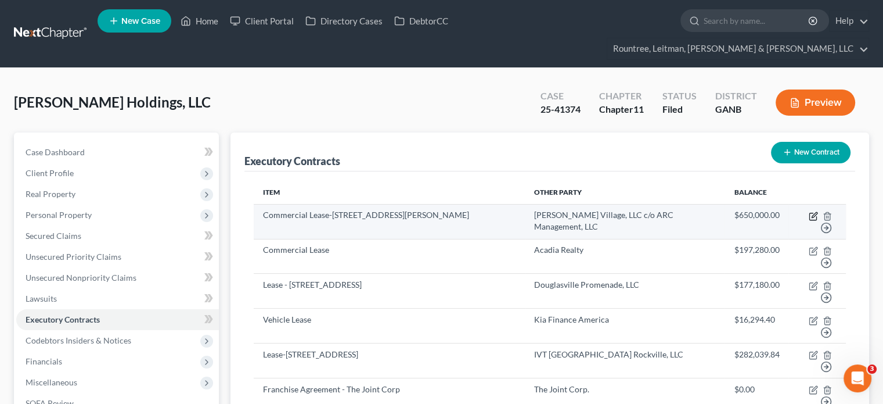
click at [813, 211] on icon "button" at bounding box center [813, 215] width 9 height 9
select select "2"
select select "48"
select select "0"
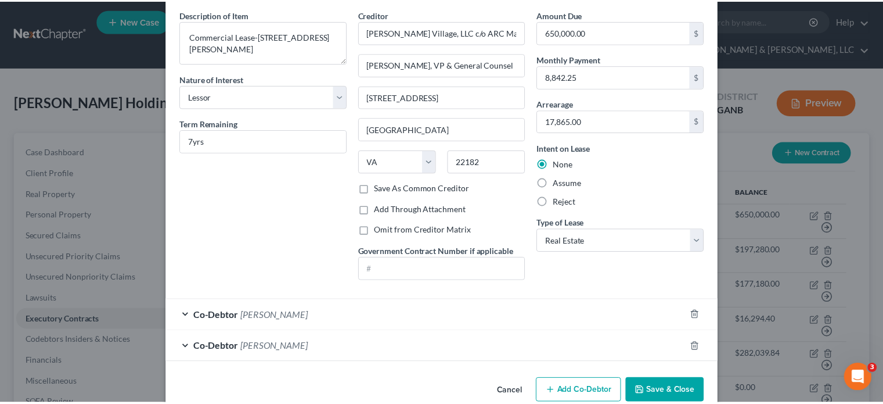
scroll to position [66, 0]
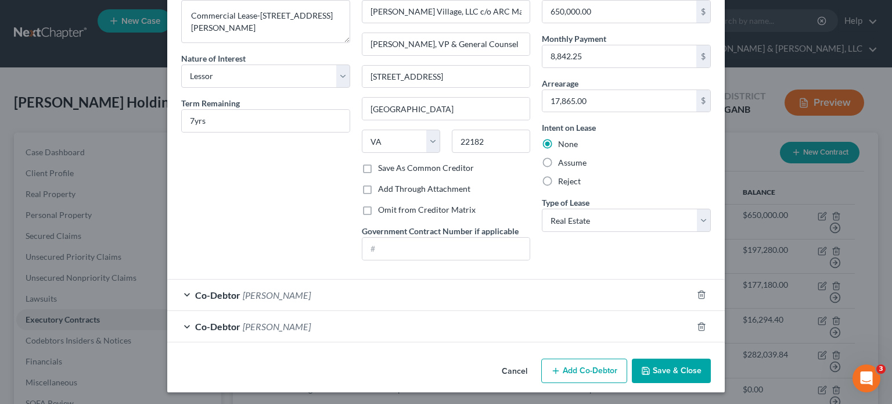
click at [669, 373] on button "Save & Close" at bounding box center [671, 370] width 79 height 24
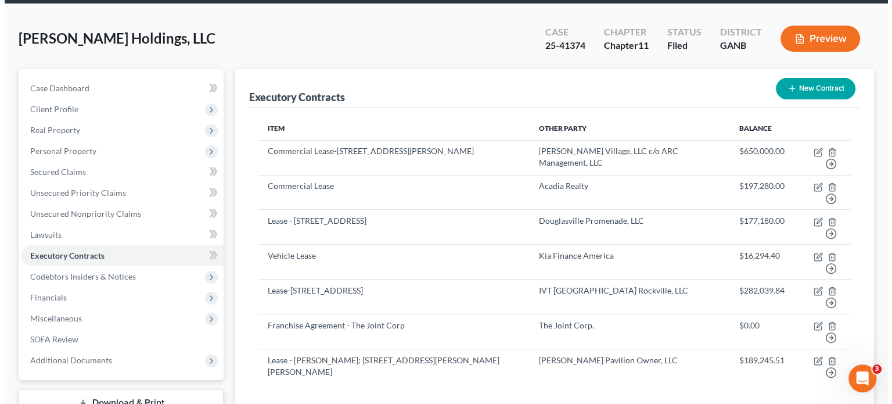
scroll to position [0, 0]
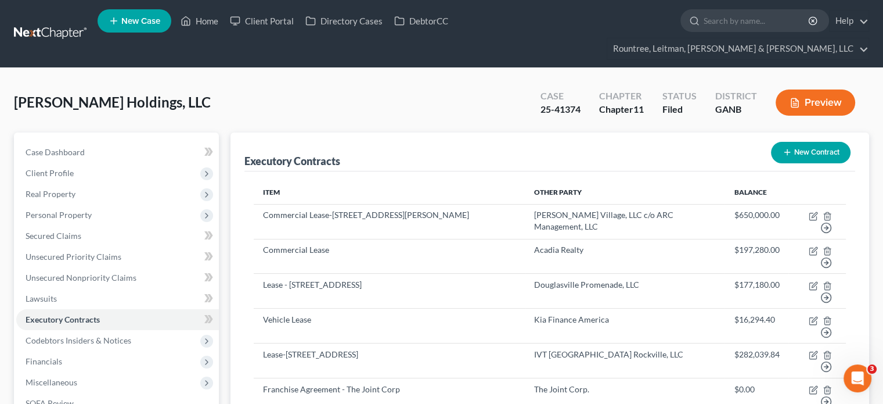
click at [808, 142] on button "New Contract" at bounding box center [811, 152] width 80 height 21
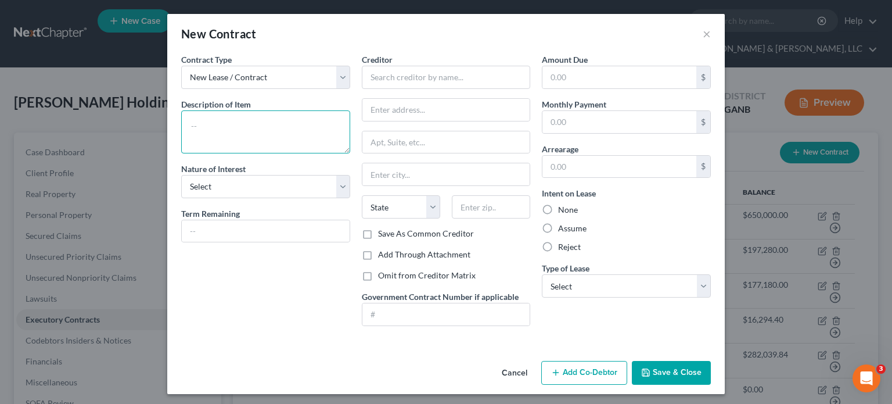
click at [237, 132] on textarea at bounding box center [265, 131] width 169 height 43
type textarea "[GEOGRAPHIC_DATA], [STREET_ADDRESS][US_STATE]"
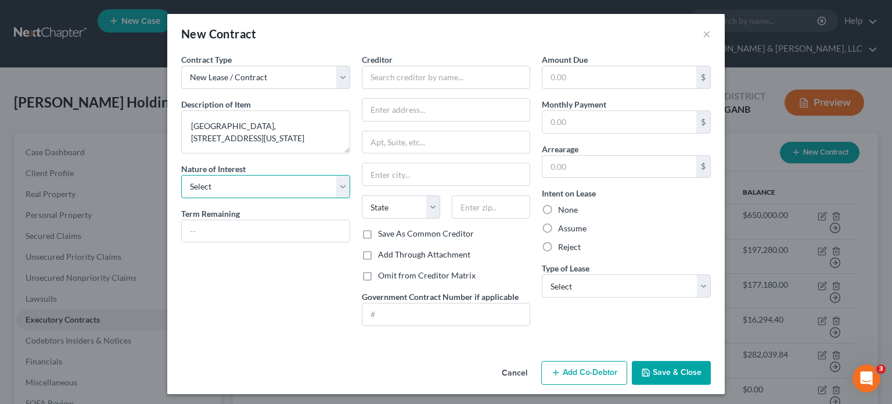
click at [343, 188] on select "Select Purchaser Agent Lessor Lessee" at bounding box center [265, 186] width 169 height 23
select select "3"
click at [181, 175] on select "Select Purchaser Agent Lessor Lessee" at bounding box center [265, 186] width 169 height 23
click at [231, 232] on input "text" at bounding box center [266, 231] width 168 height 22
type input "6 years"
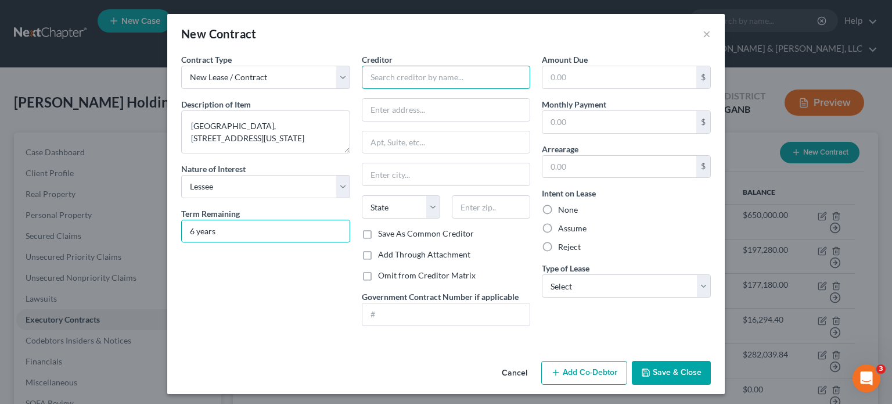
click at [422, 74] on input "text" at bounding box center [446, 77] width 169 height 23
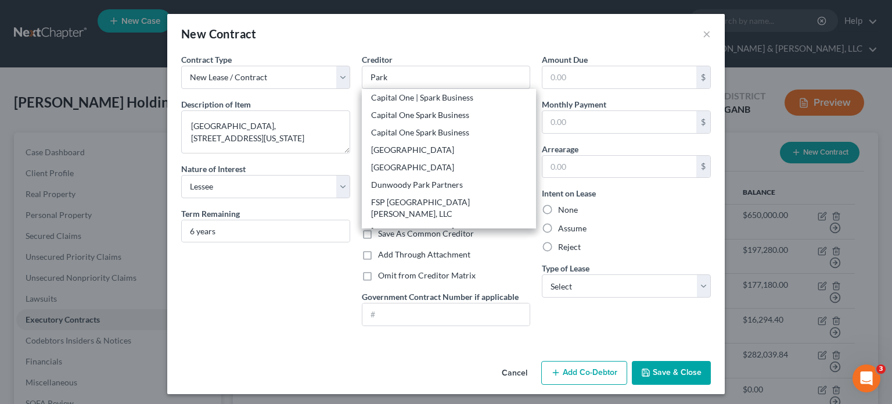
click at [448, 225] on div "[GEOGRAPHIC_DATA] G, LLC" at bounding box center [449, 231] width 156 height 12
type input "[GEOGRAPHIC_DATA] G, LLC"
type input "[STREET_ADDRESS]"
type input "Potomac"
select select "21"
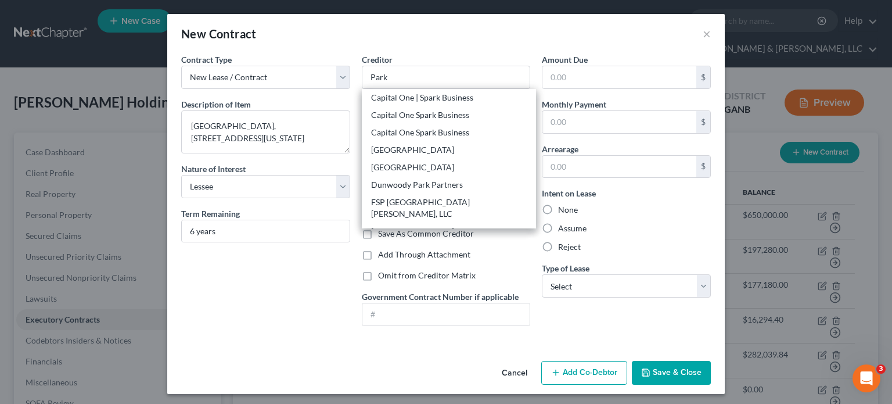
type input "20854"
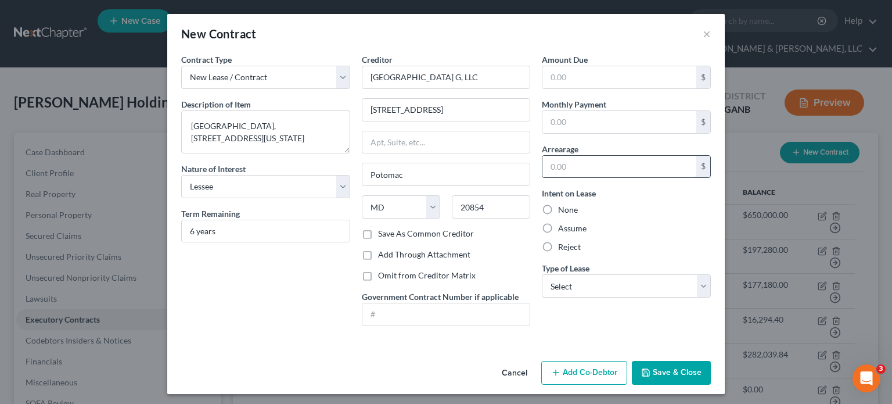
click at [608, 158] on input "text" at bounding box center [619, 167] width 154 height 22
type input "325,000"
click at [577, 283] on select "Select Real Estate Car Other" at bounding box center [626, 285] width 169 height 23
select select "0"
click at [542, 274] on select "Select Real Estate Car Other" at bounding box center [626, 285] width 169 height 23
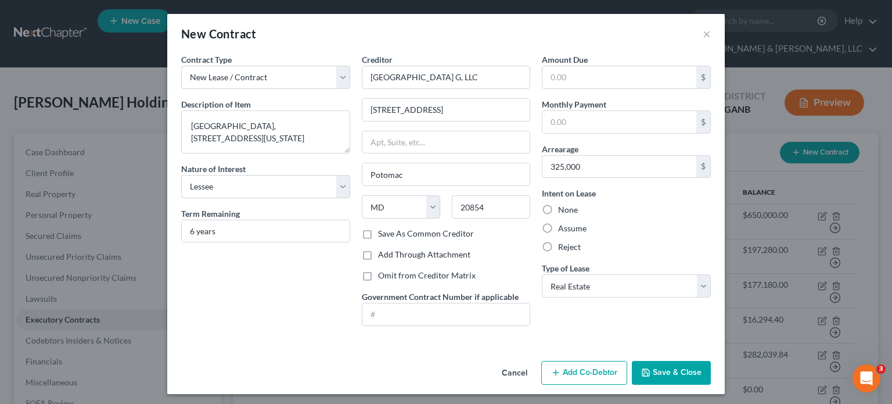
click at [585, 374] on button "Add Co-Debtor" at bounding box center [584, 373] width 86 height 24
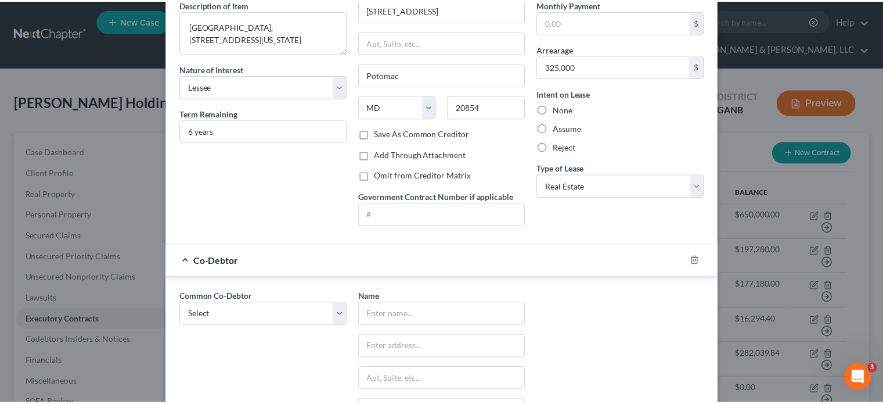
scroll to position [272, 0]
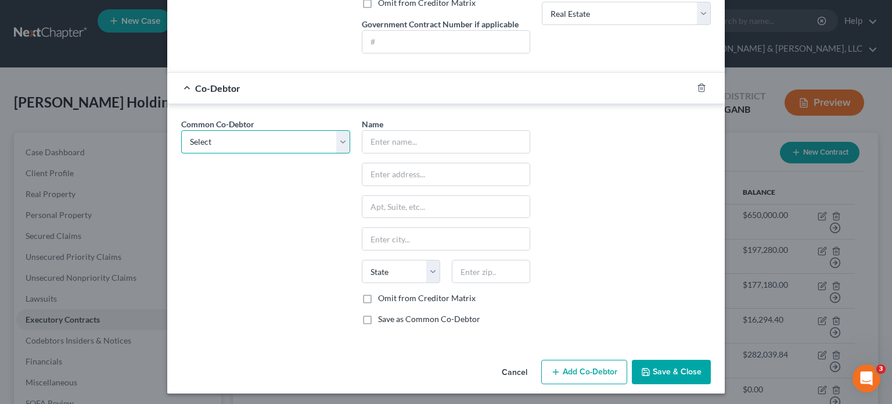
click at [338, 132] on select "Select [PERSON_NAME] [PERSON_NAME]" at bounding box center [265, 141] width 169 height 23
select select "0"
click at [181, 130] on select "Select [PERSON_NAME] [PERSON_NAME]" at bounding box center [265, 141] width 169 height 23
type input "[PERSON_NAME]"
type input "[STREET_ADDRESS]"
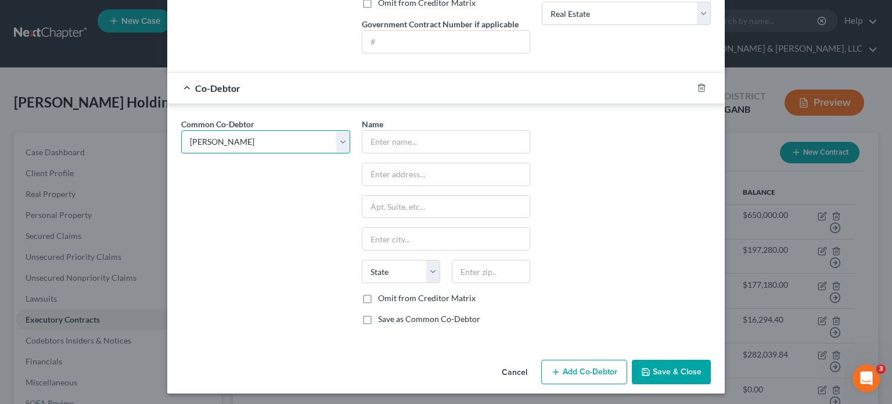
type input "[GEOGRAPHIC_DATA]"
select select "10"
type input "30349"
click at [669, 373] on button "Save & Close" at bounding box center [671, 371] width 79 height 24
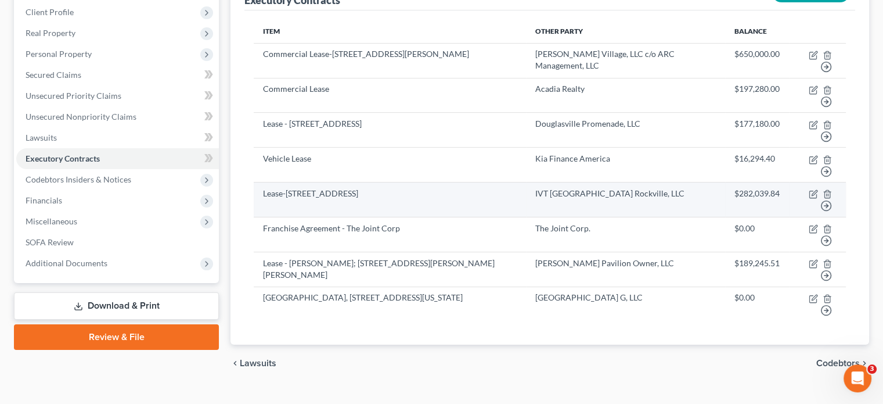
scroll to position [0, 0]
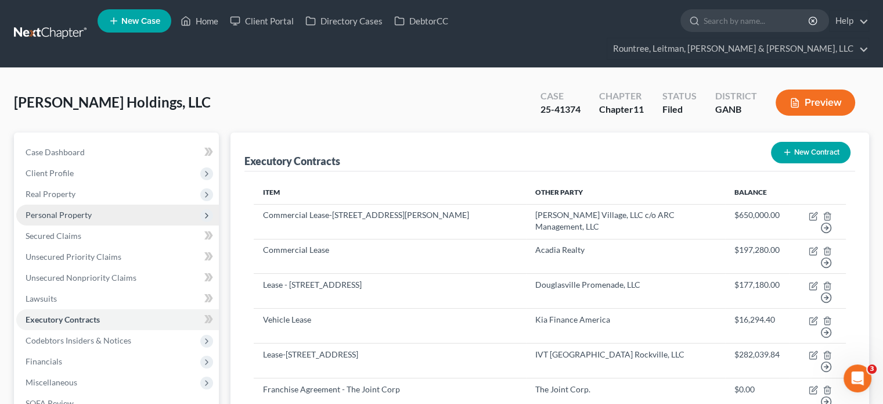
click at [49, 210] on span "Personal Property" at bounding box center [59, 215] width 66 height 10
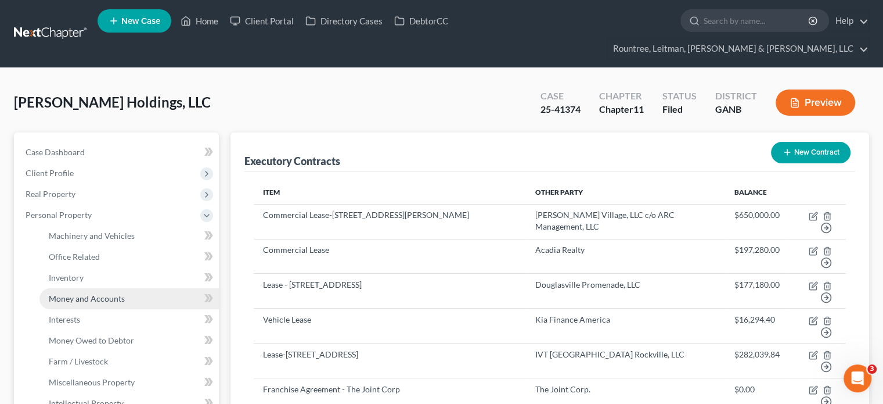
click at [91, 293] on span "Money and Accounts" at bounding box center [87, 298] width 76 height 10
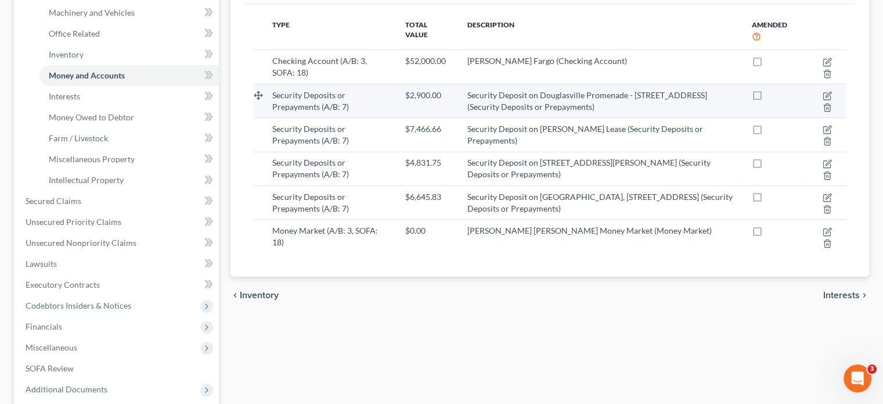
scroll to position [116, 0]
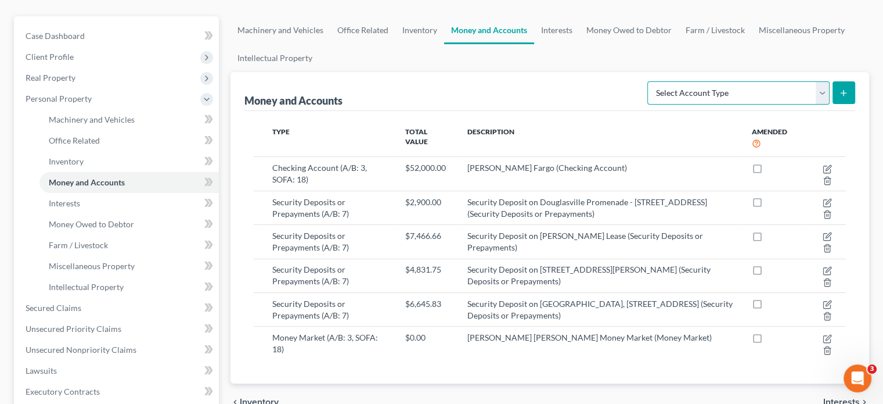
click at [820, 81] on select "Select Account Type Brokerage (A/B: 3, SOFA: 18) Cash on Hand (A/B: 2) Certific…" at bounding box center [738, 92] width 182 height 23
select select "security_deposits"
click at [649, 81] on select "Select Account Type Brokerage (A/B: 3, SOFA: 18) Cash on Hand (A/B: 2) Certific…" at bounding box center [738, 92] width 182 height 23
click at [838, 81] on button "submit" at bounding box center [844, 92] width 23 height 23
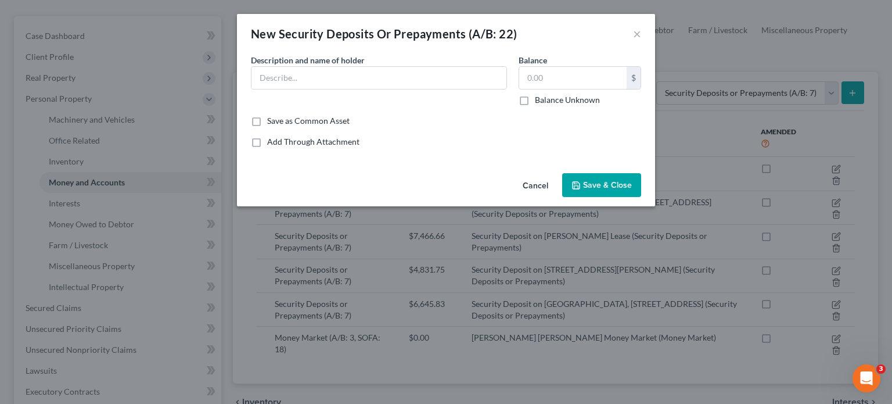
click at [537, 181] on button "Cancel" at bounding box center [535, 185] width 44 height 23
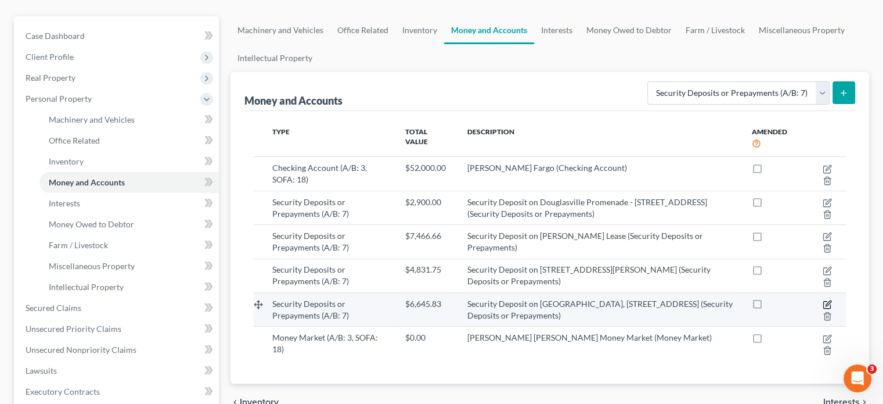
click at [827, 300] on icon "button" at bounding box center [827, 304] width 9 height 9
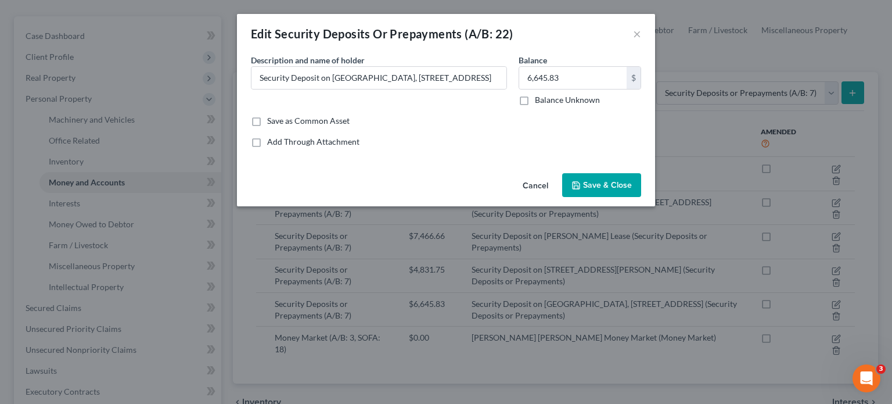
click at [599, 186] on span "Save & Close" at bounding box center [607, 185] width 49 height 10
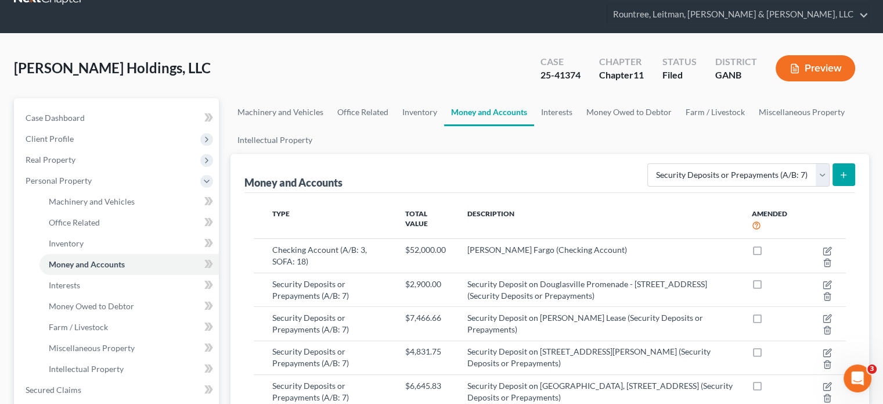
scroll to position [0, 0]
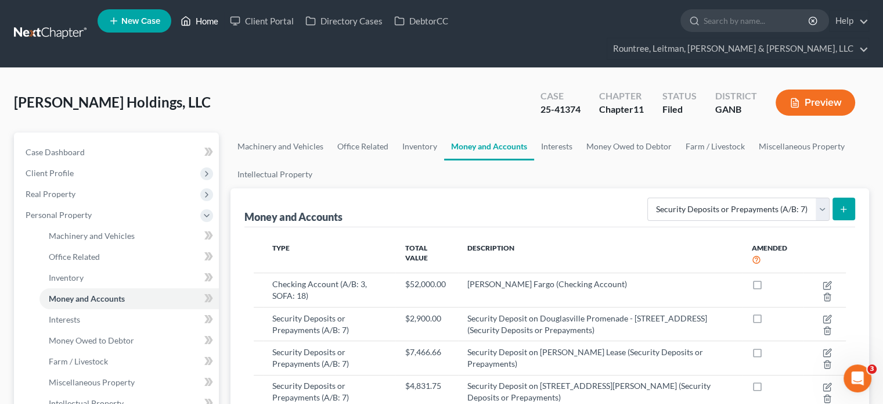
click at [197, 24] on link "Home" at bounding box center [199, 20] width 49 height 21
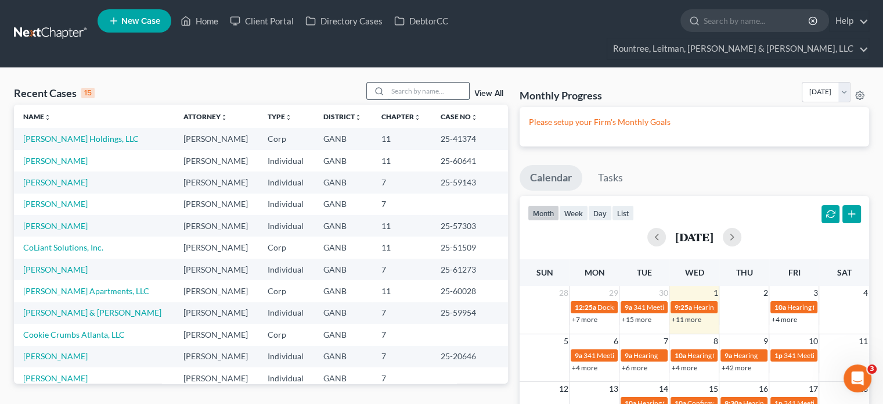
click at [418, 82] on input "search" at bounding box center [428, 90] width 81 height 17
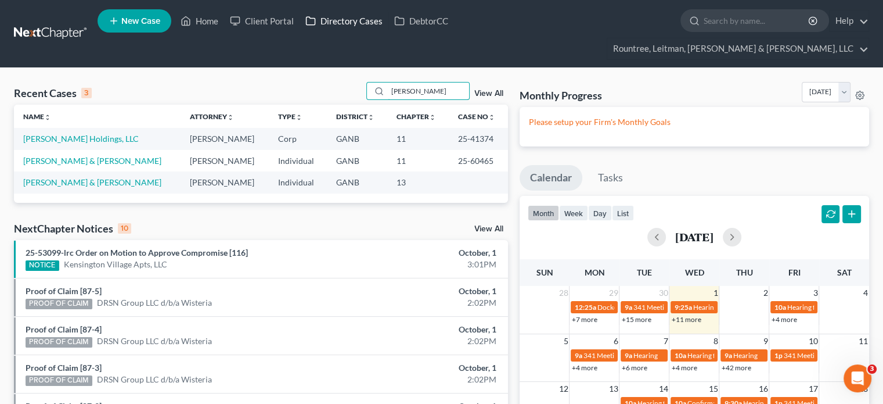
type input "[PERSON_NAME]"
click at [73, 156] on link "[PERSON_NAME] & [PERSON_NAME]" at bounding box center [92, 161] width 138 height 10
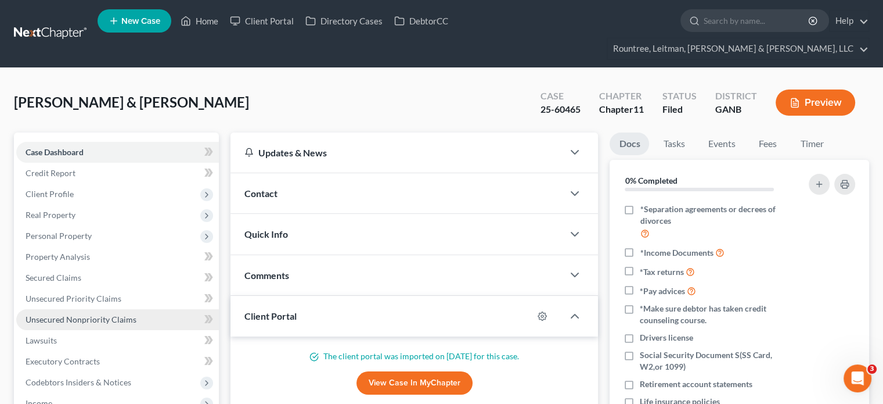
click at [53, 314] on span "Unsecured Nonpriority Claims" at bounding box center [81, 319] width 111 height 10
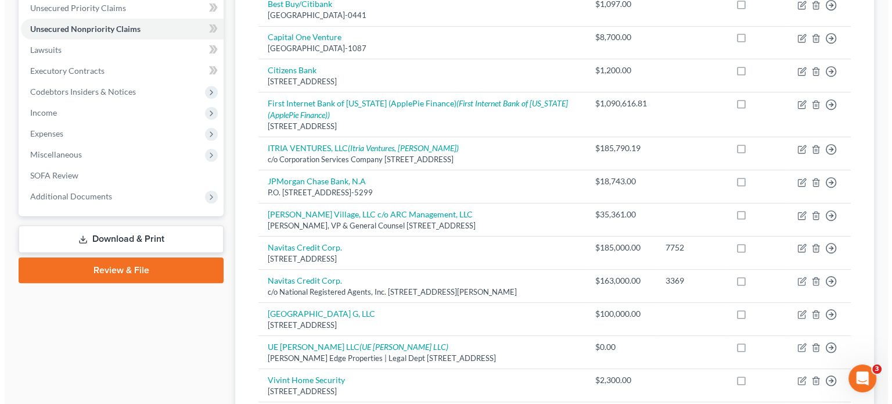
scroll to position [348, 0]
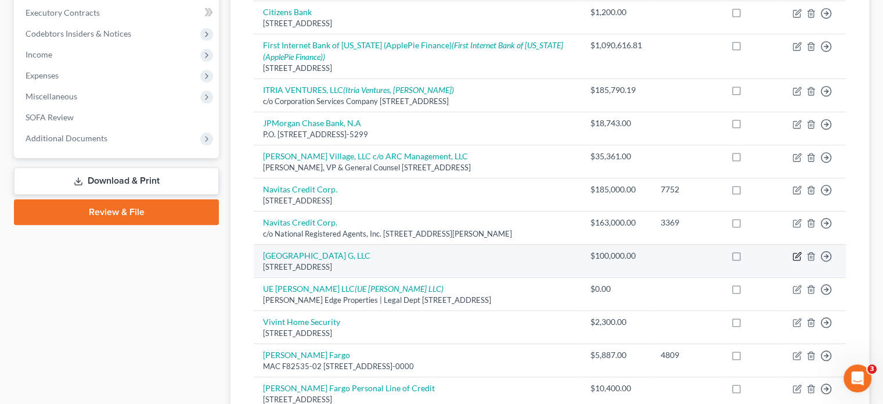
click at [798, 253] on icon "button" at bounding box center [797, 255] width 5 height 5
select select "21"
select select "14"
select select "3"
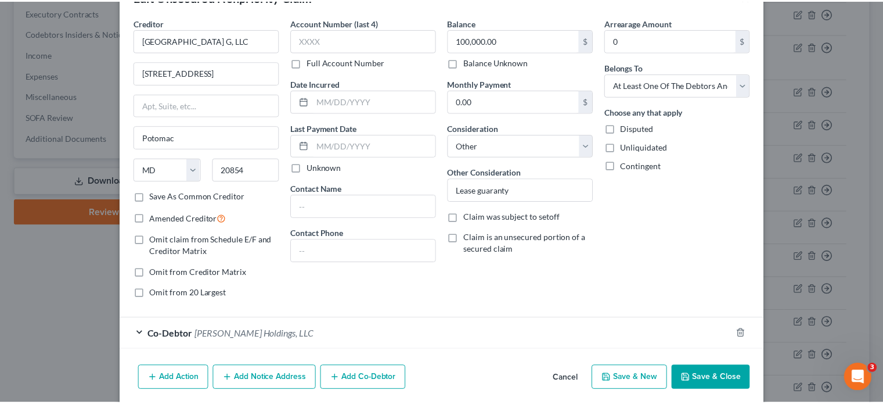
scroll to position [79, 0]
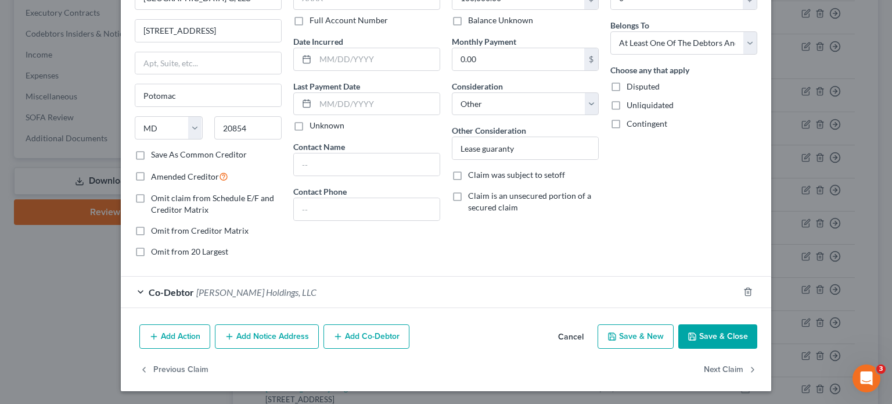
click at [727, 334] on button "Save & Close" at bounding box center [717, 336] width 79 height 24
